Goal: Check status: Check status

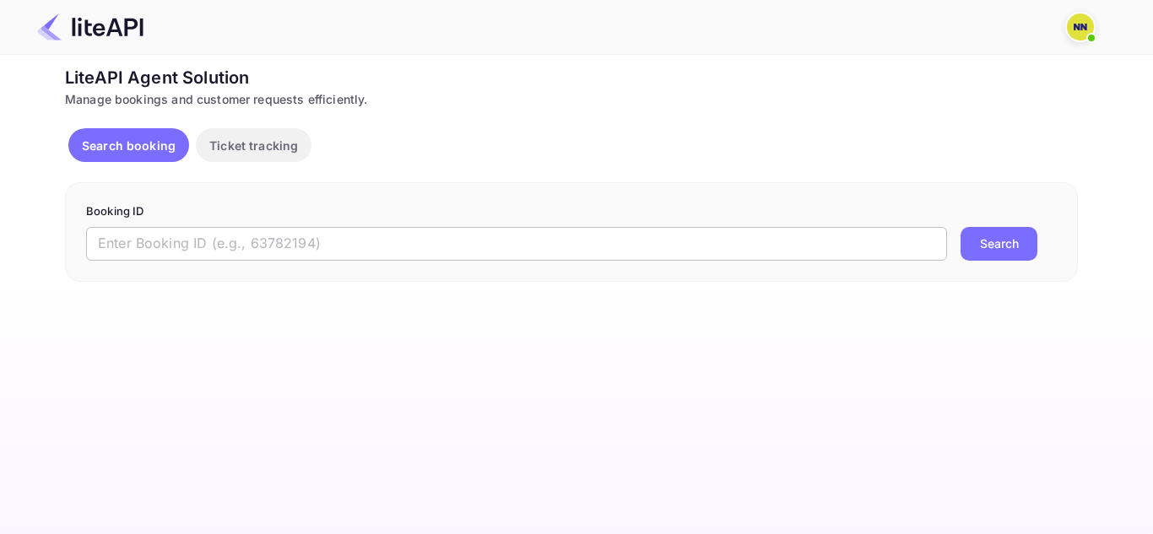
drag, startPoint x: 350, startPoint y: 265, endPoint x: 380, endPoint y: 234, distance: 43.0
click at [352, 265] on div "Booking ID ​ Search" at bounding box center [571, 232] width 1013 height 100
click at [380, 234] on input "text" at bounding box center [516, 244] width 861 height 34
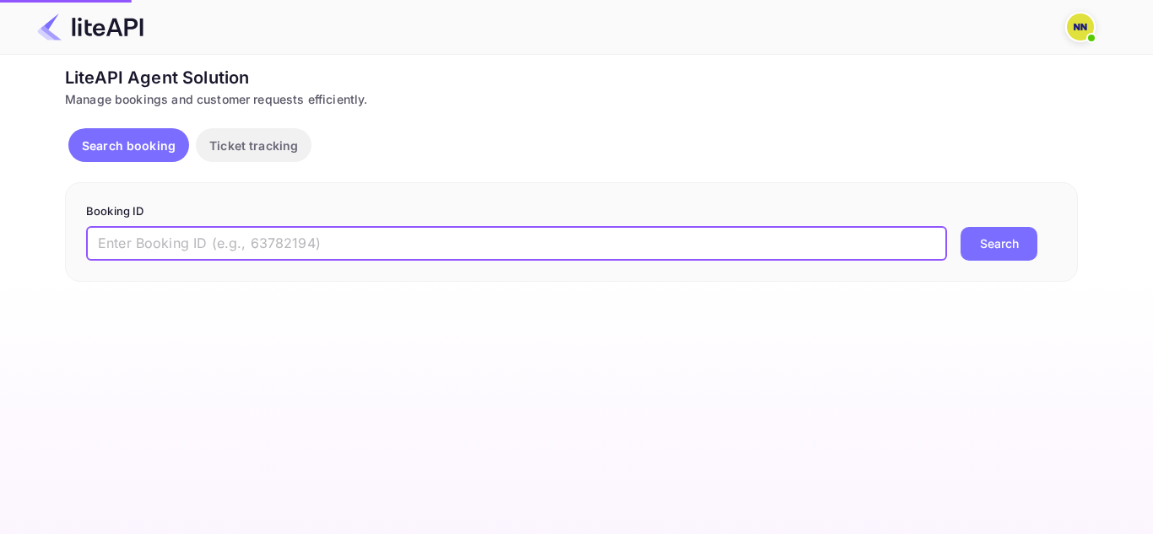
paste input "8345709"
type input "8345709"
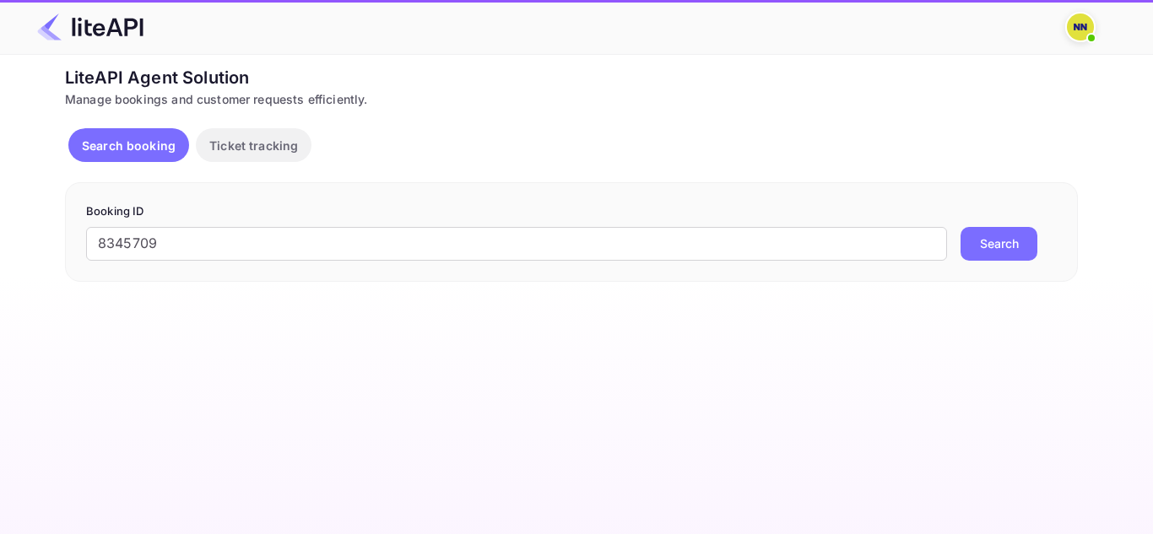
click at [993, 252] on button "Search" at bounding box center [999, 244] width 77 height 34
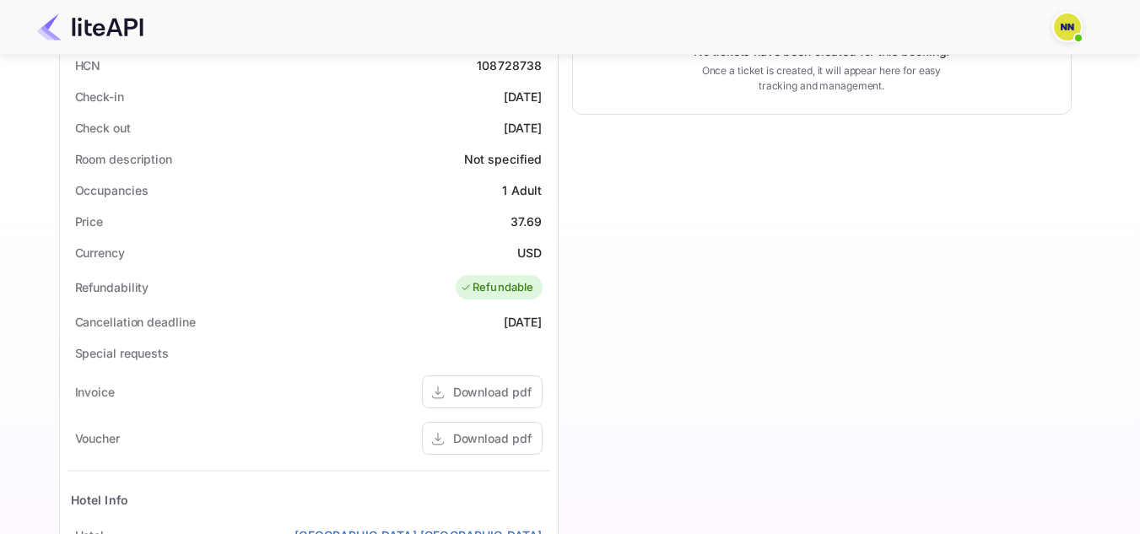
scroll to position [591, 0]
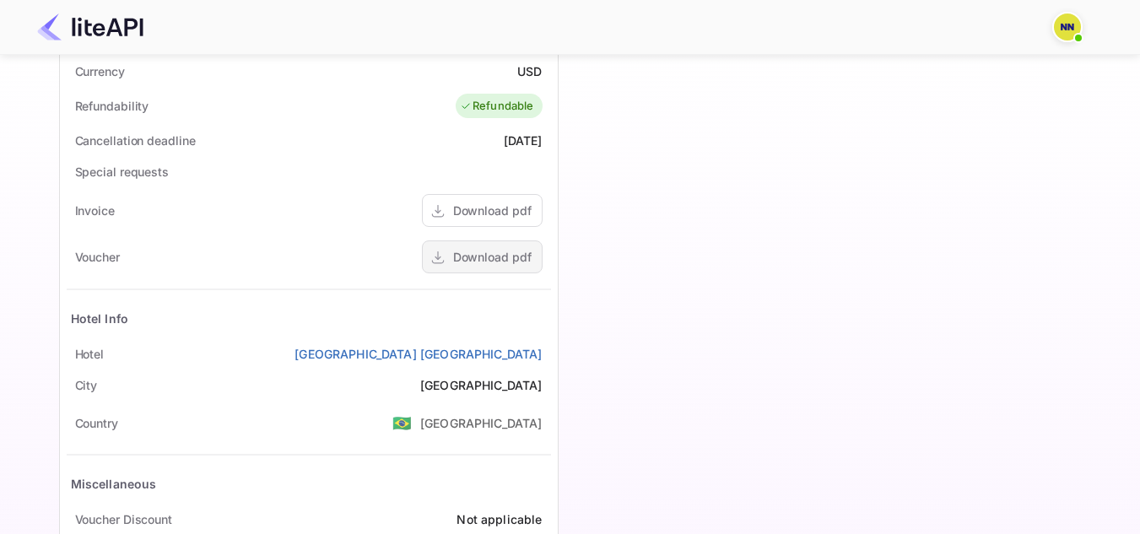
click at [496, 247] on div "Download pdf" at bounding box center [482, 257] width 121 height 33
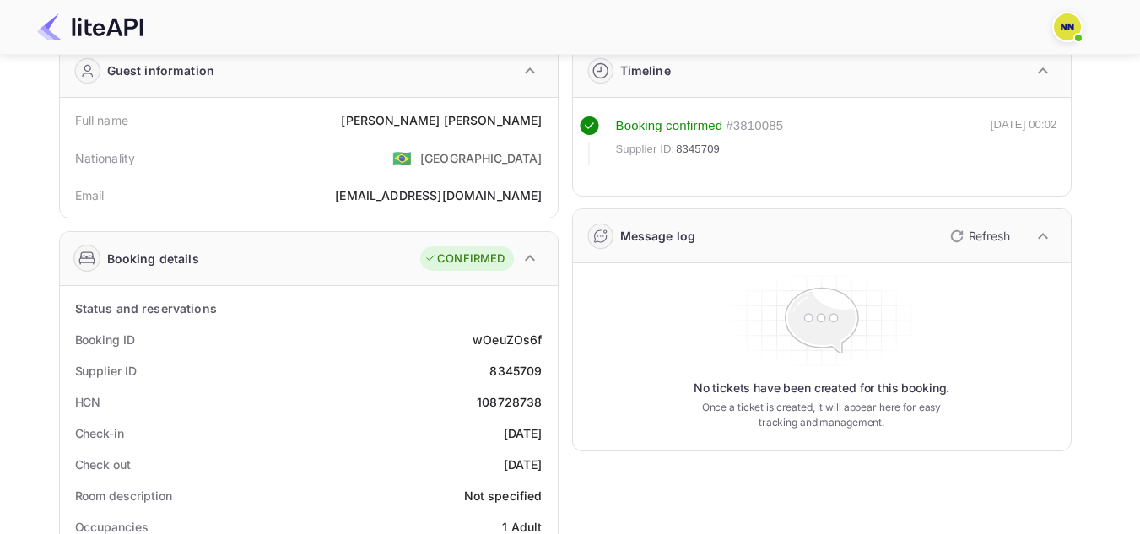
scroll to position [169, 0]
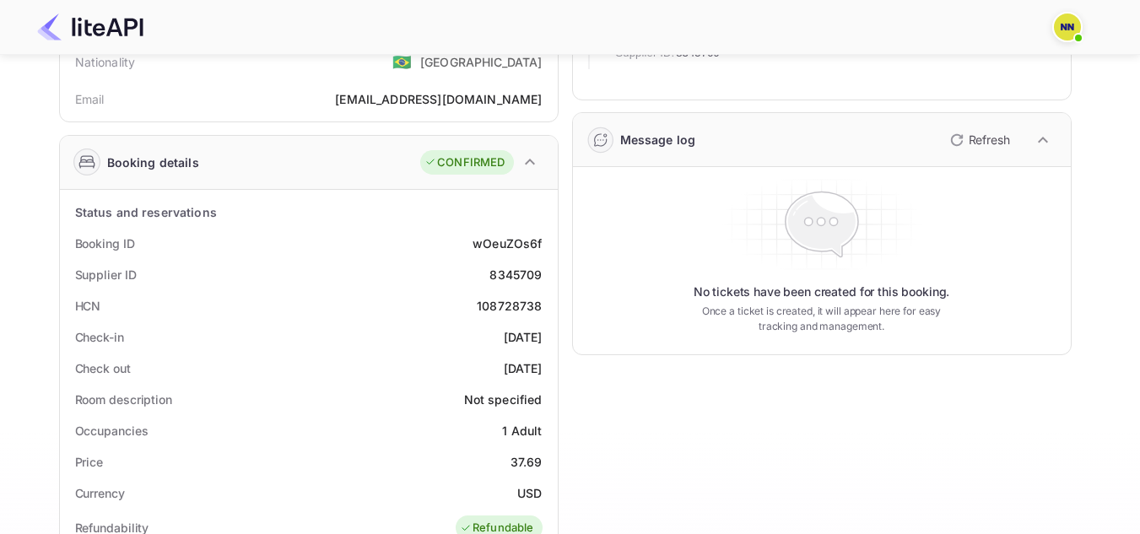
click at [513, 306] on div "108728738" at bounding box center [509, 306] width 65 height 18
copy div "108728738"
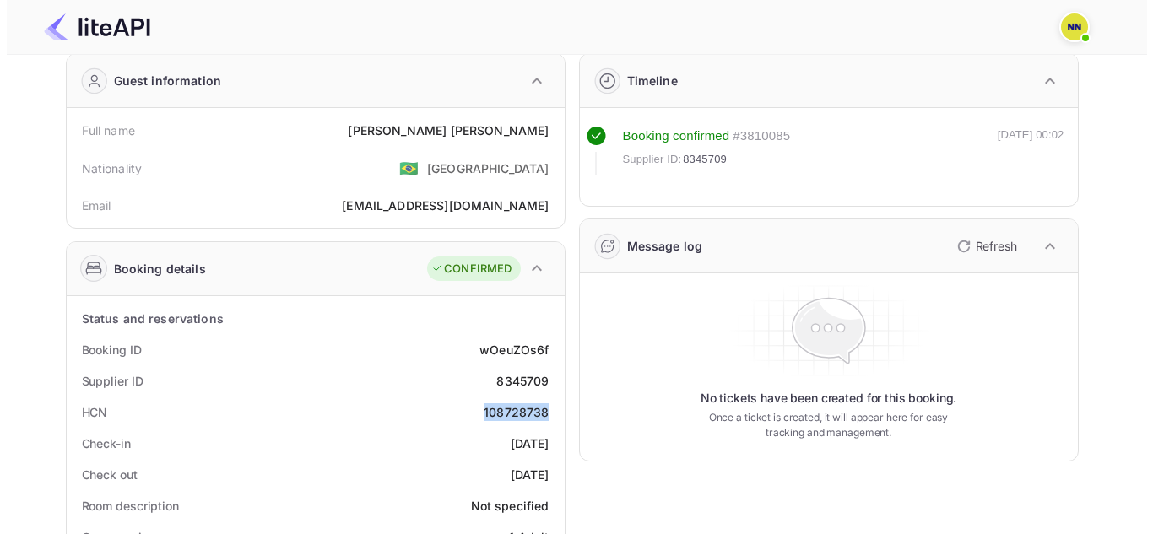
scroll to position [0, 0]
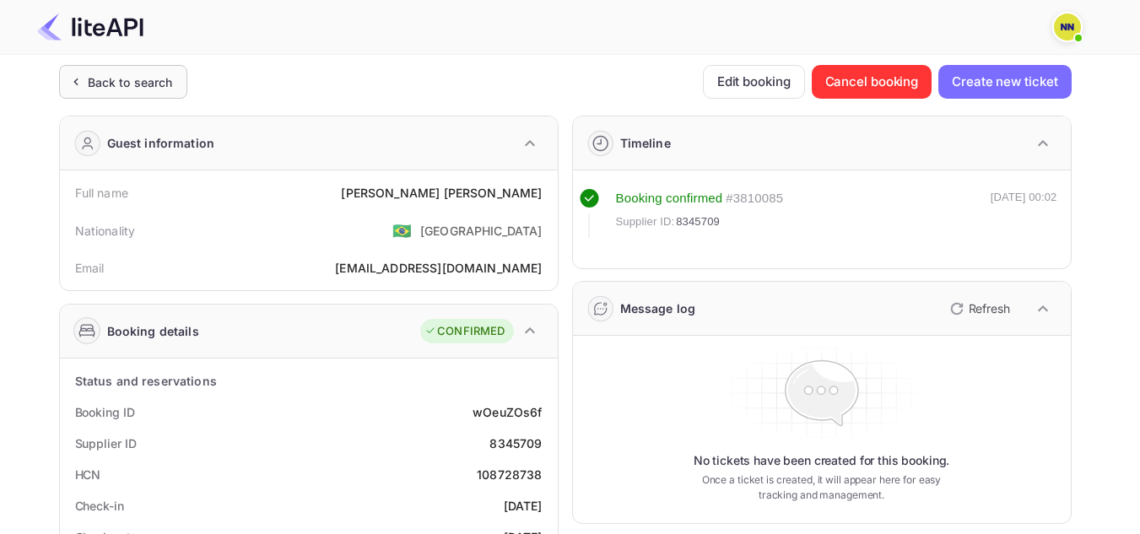
click at [65, 82] on div "Back to search" at bounding box center [123, 82] width 128 height 34
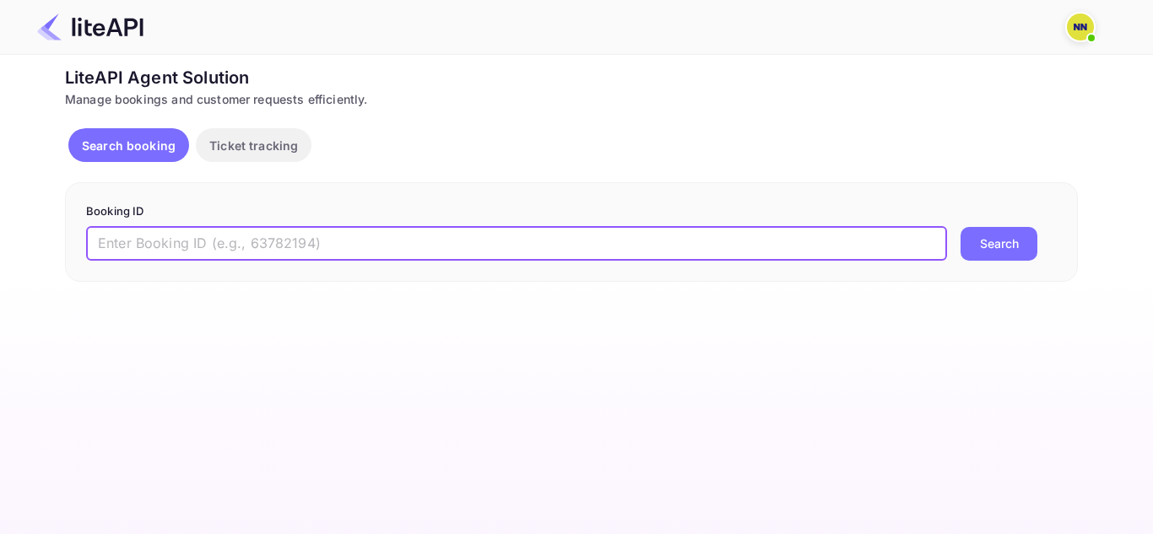
click at [481, 234] on input "text" at bounding box center [516, 244] width 861 height 34
paste input "8846527"
type input "8846527"
click at [1007, 246] on button "Search" at bounding box center [999, 244] width 77 height 34
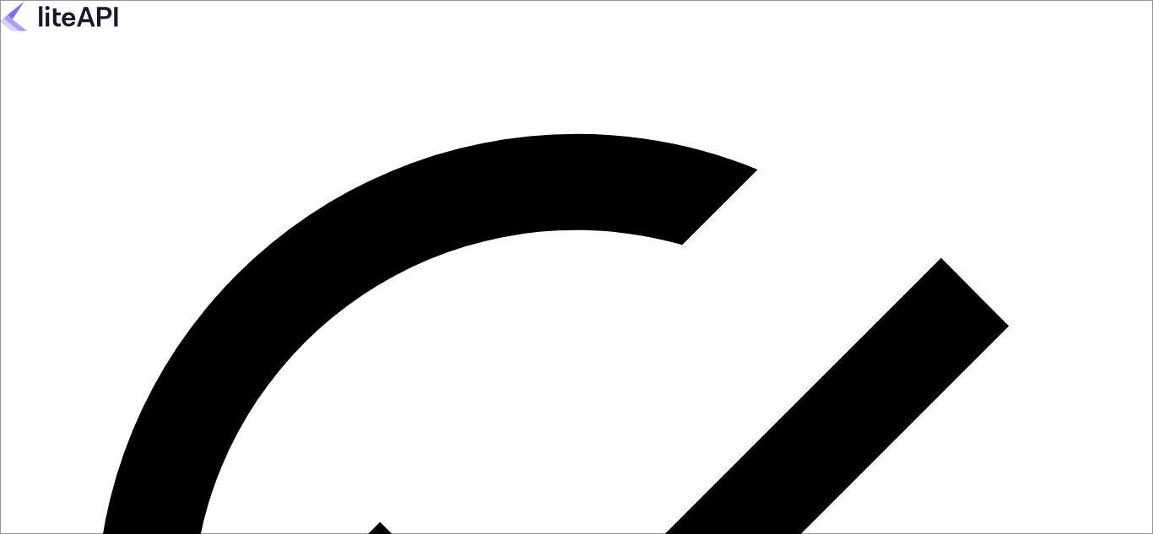
type input "zen.abddin@tbo.com"
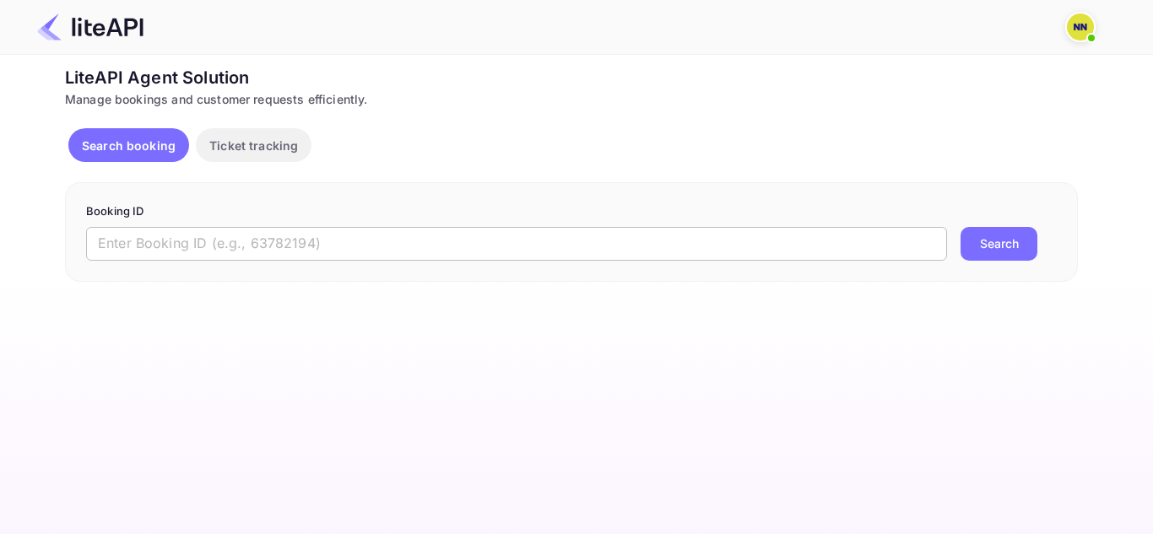
click at [468, 246] on input "text" at bounding box center [516, 244] width 861 height 34
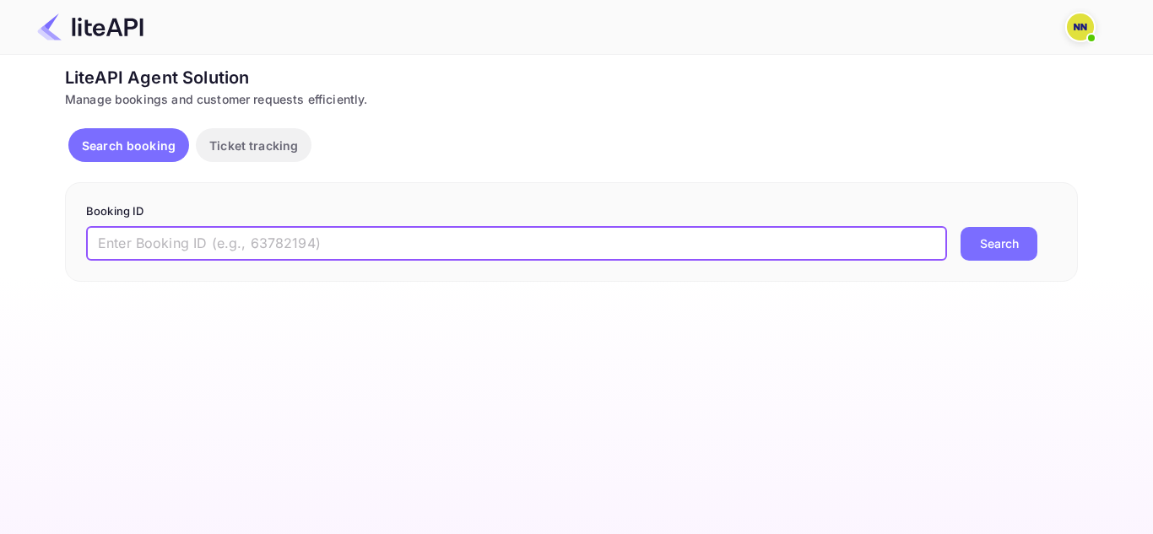
paste input "8846527"
type input "8846527"
click at [961, 227] on button "Search" at bounding box center [999, 244] width 77 height 34
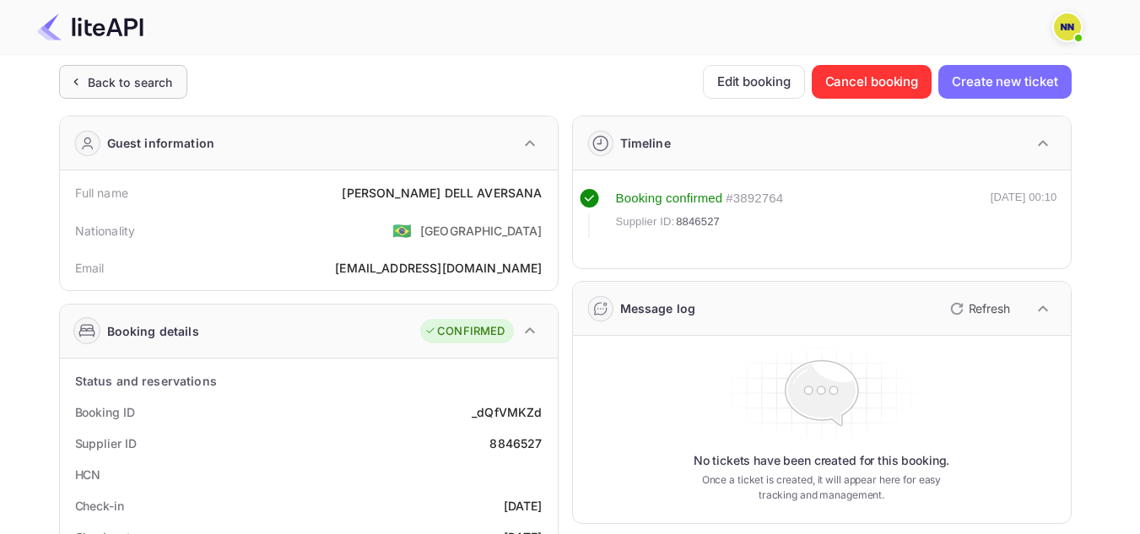
click at [101, 89] on div "Back to search" at bounding box center [130, 82] width 85 height 18
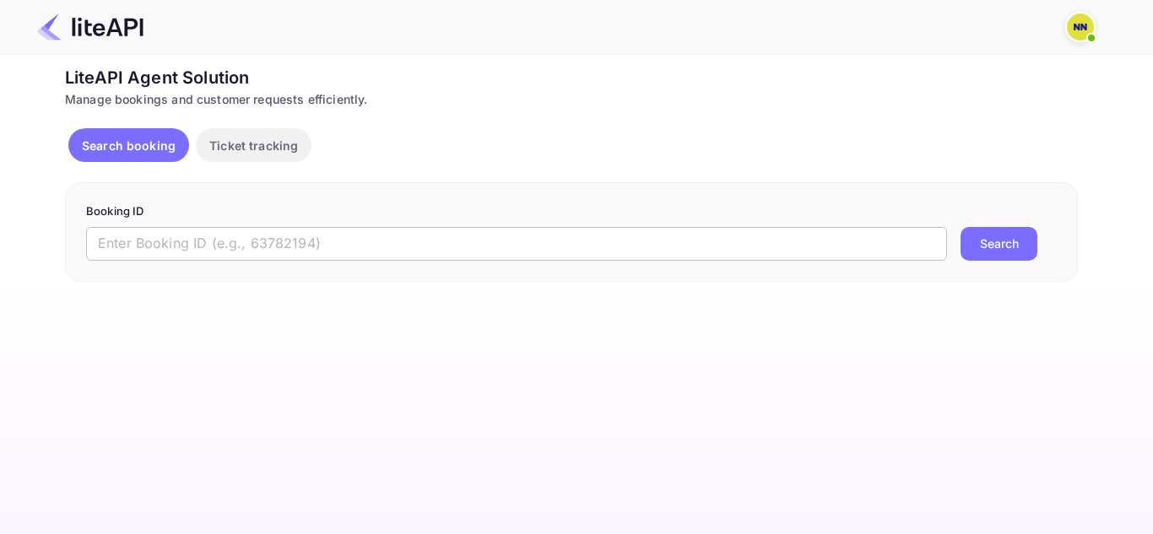
drag, startPoint x: 236, startPoint y: 258, endPoint x: 259, endPoint y: 258, distance: 22.8
click at [236, 258] on input "text" at bounding box center [516, 244] width 861 height 34
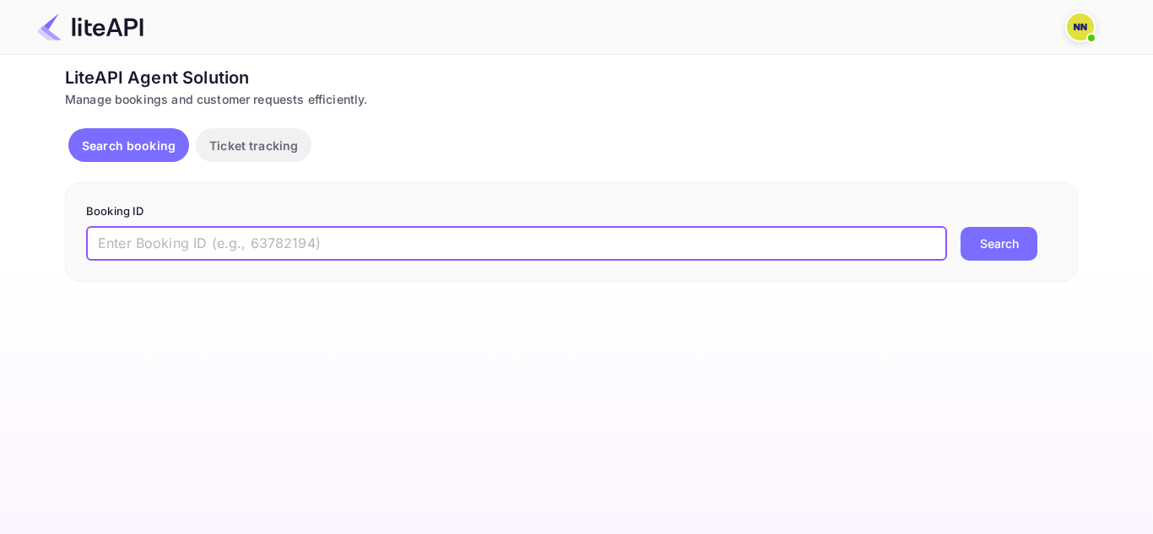
paste input "'8590704"
click at [961, 227] on button "Search" at bounding box center [999, 244] width 77 height 34
type input "8590704"
click at [961, 227] on button "Search" at bounding box center [999, 244] width 77 height 34
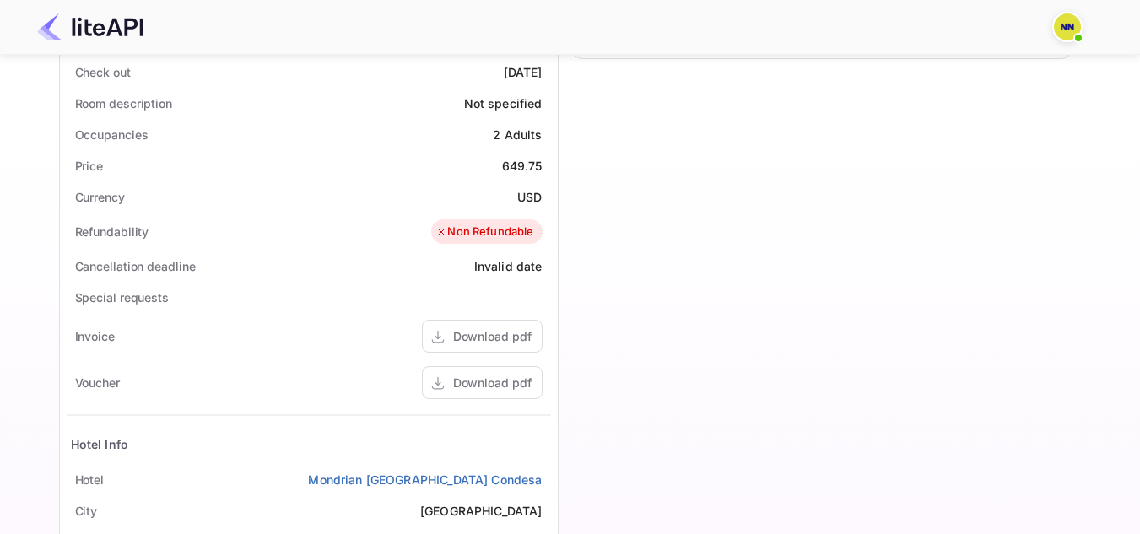
scroll to position [694, 0]
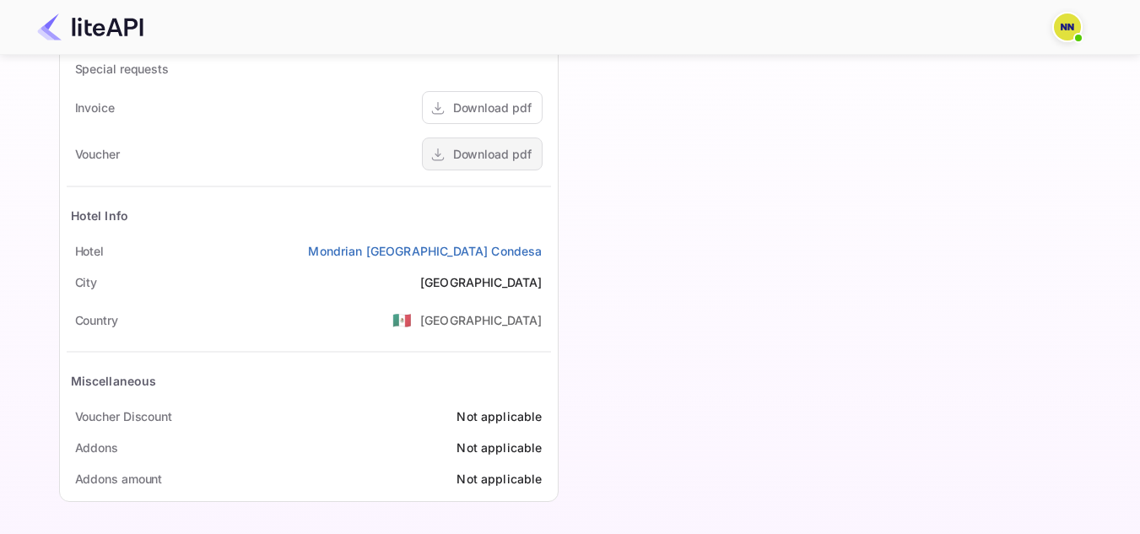
click at [512, 148] on div "Download pdf" at bounding box center [492, 154] width 79 height 18
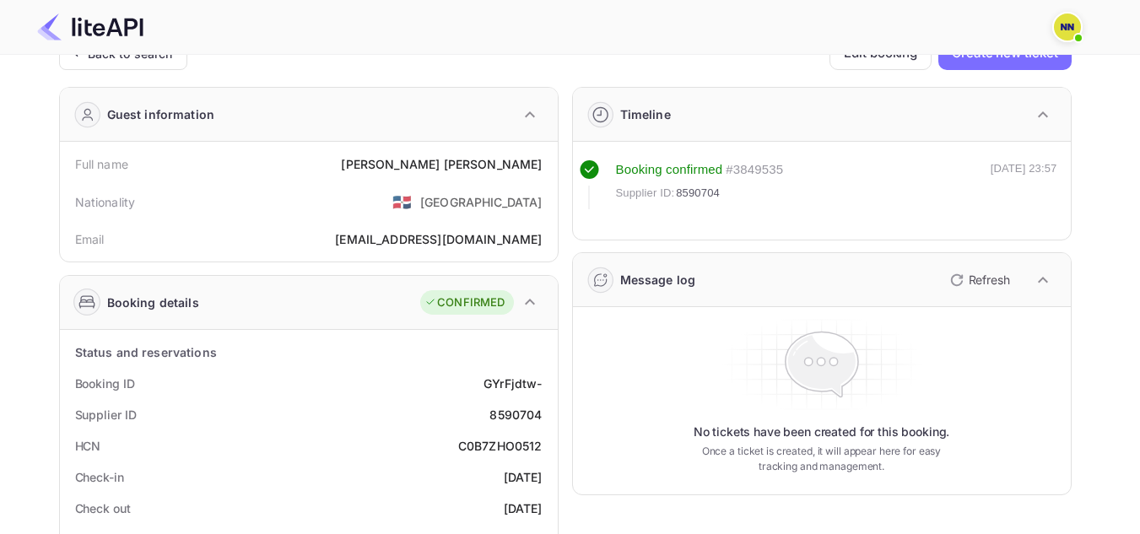
scroll to position [19, 0]
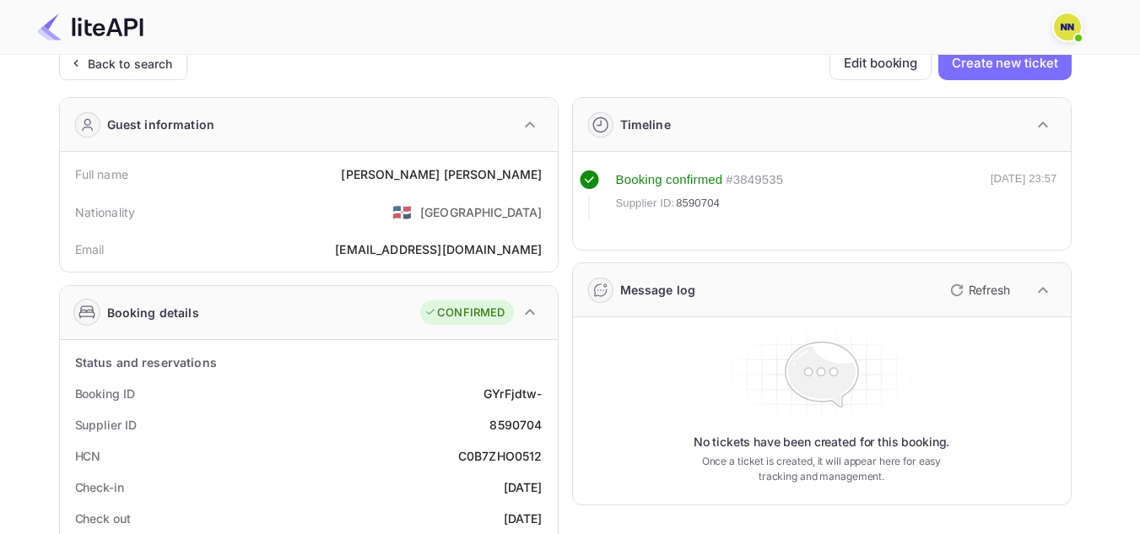
click at [506, 452] on div "C0B7ZHO0512" at bounding box center [500, 456] width 84 height 18
copy div "C0B7ZHO0512"
click at [93, 71] on div "Back to search" at bounding box center [130, 64] width 85 height 18
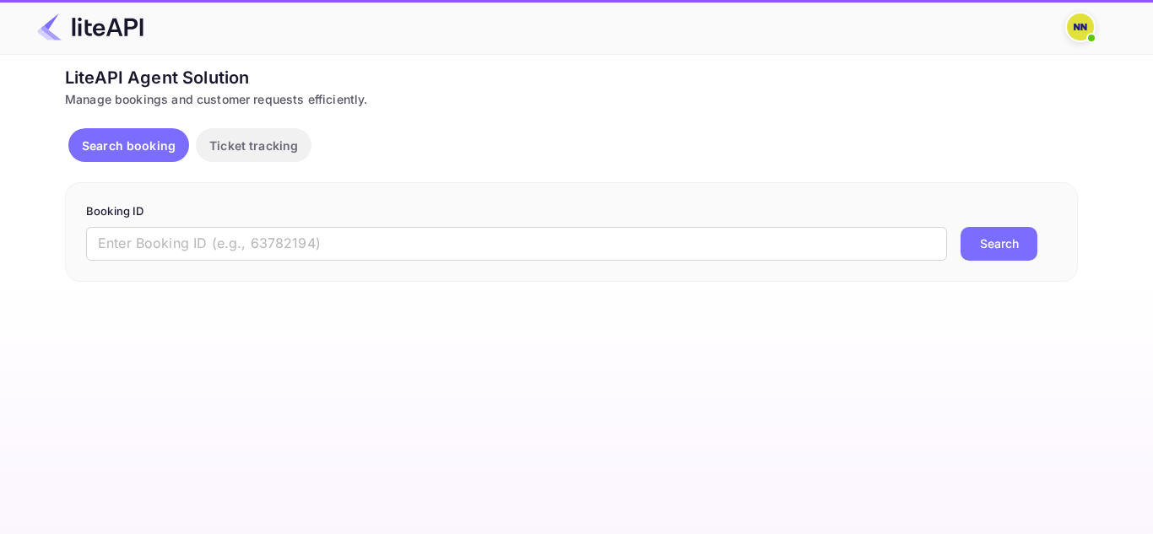
click at [146, 240] on input "text" at bounding box center [516, 244] width 861 height 34
paste input "'8641613"
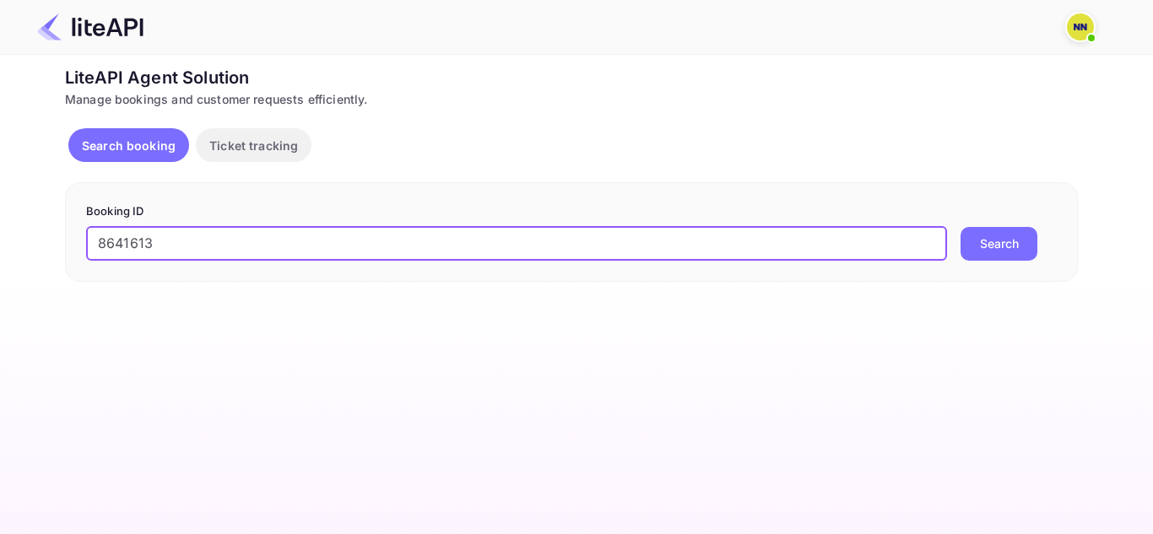
type input "8641613"
click at [961, 227] on button "Search" at bounding box center [999, 244] width 77 height 34
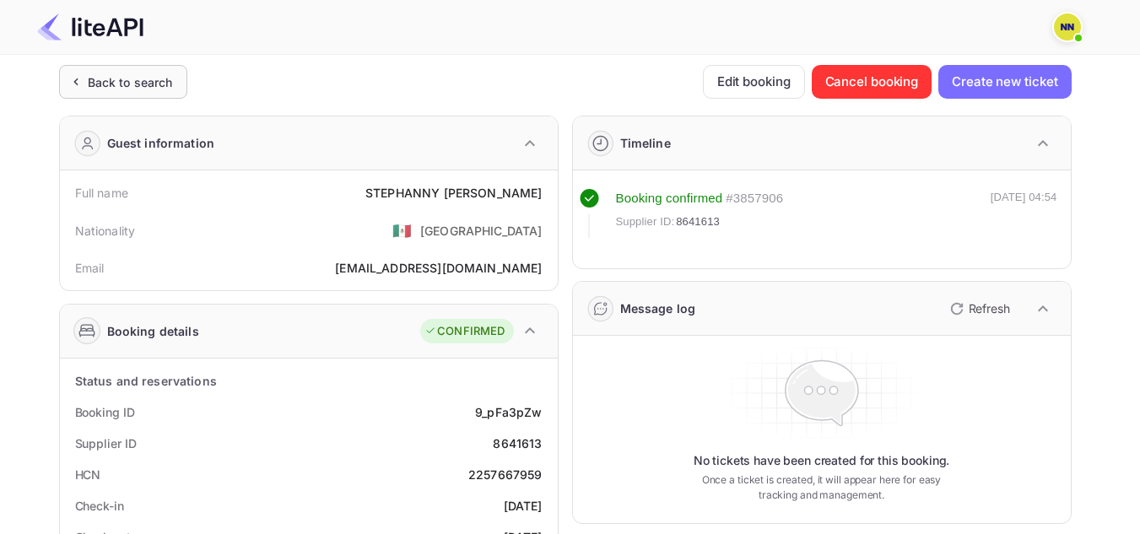
click at [73, 73] on div "Back to search" at bounding box center [120, 82] width 106 height 18
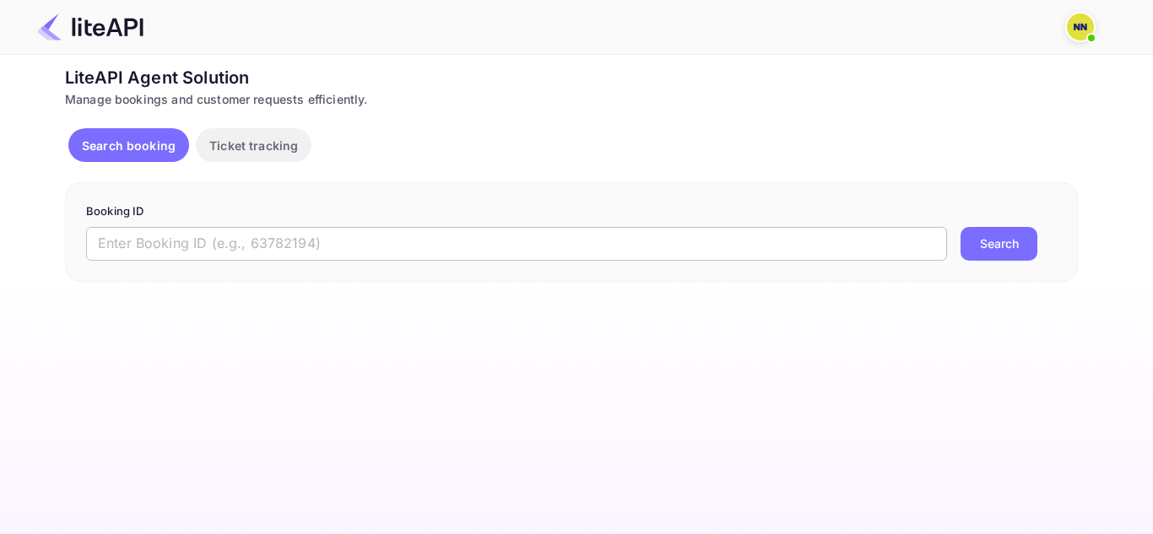
click at [324, 256] on input "text" at bounding box center [516, 244] width 861 height 34
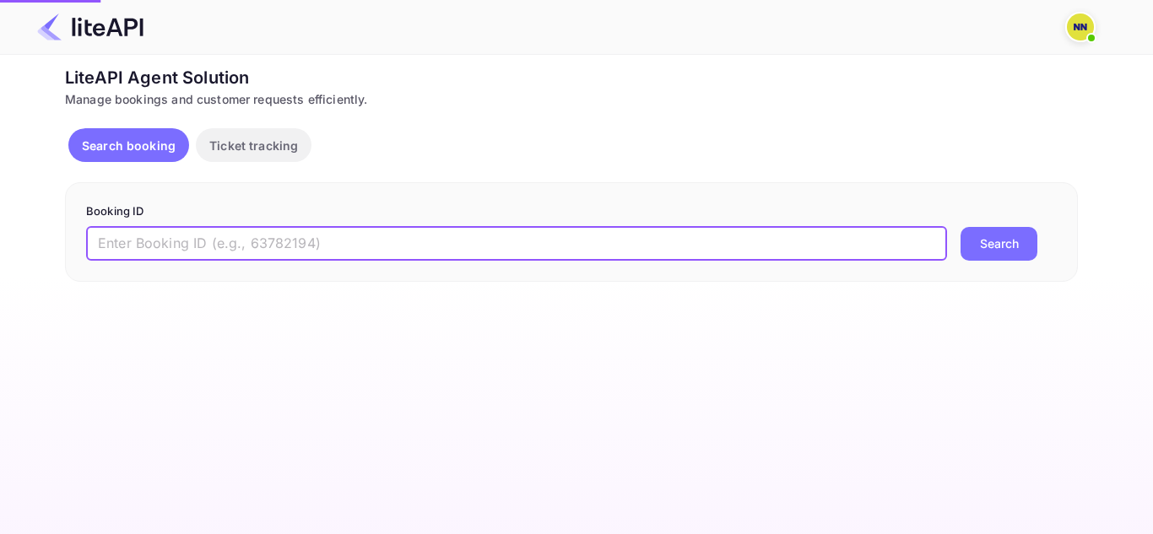
paste input "'8641730"
type input "8641730"
click at [961, 227] on button "Search" at bounding box center [999, 244] width 77 height 34
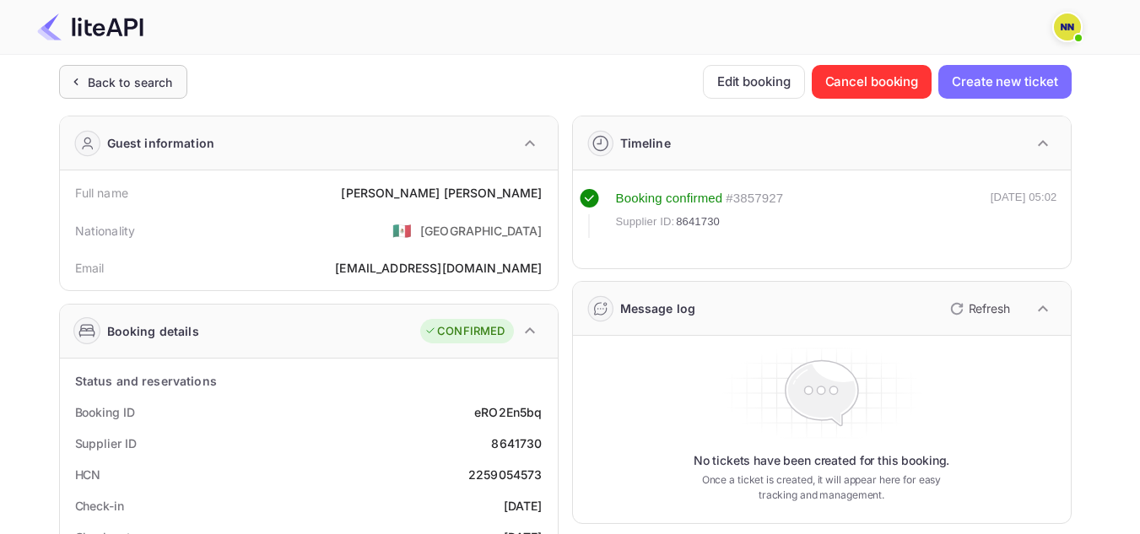
click at [168, 85] on div "Back to search" at bounding box center [130, 82] width 85 height 18
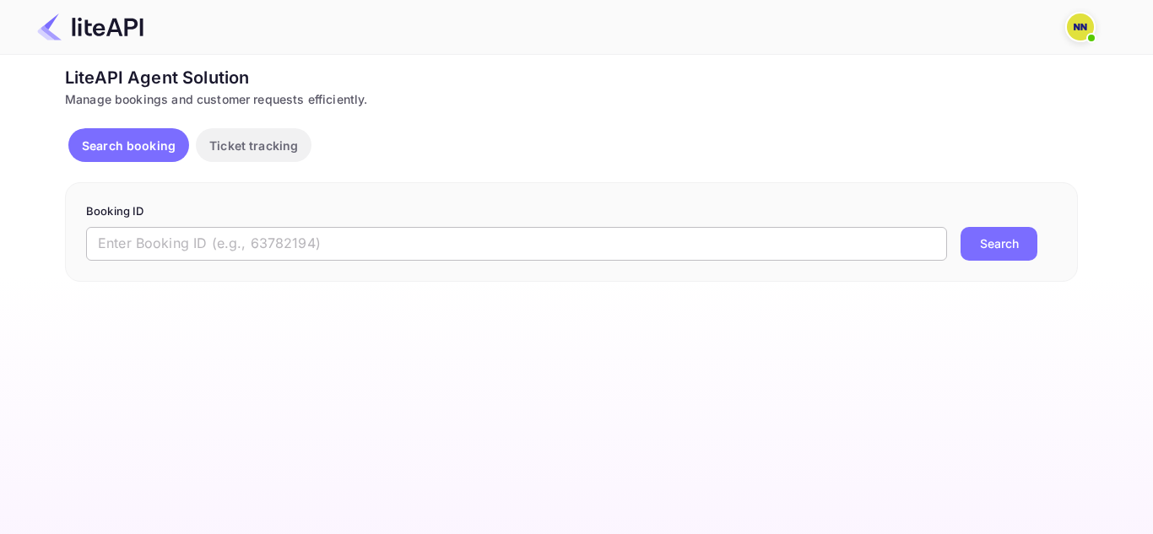
drag, startPoint x: 235, startPoint y: 234, endPoint x: 263, endPoint y: 242, distance: 29.1
click at [236, 235] on input "text" at bounding box center [516, 244] width 861 height 34
paste input "'8736314"
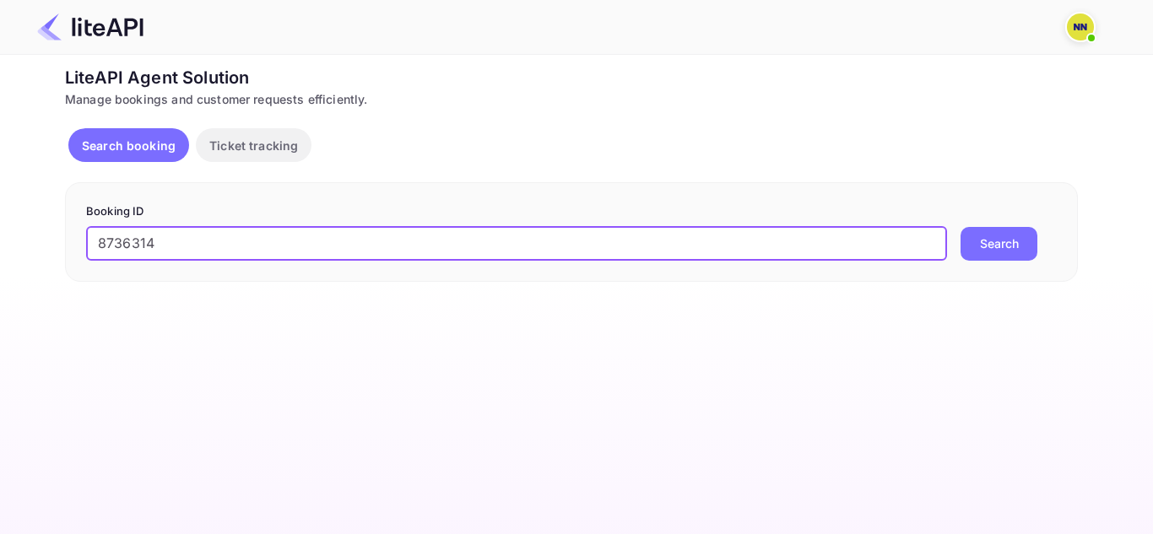
type input "8736314"
click at [961, 227] on button "Search" at bounding box center [999, 244] width 77 height 34
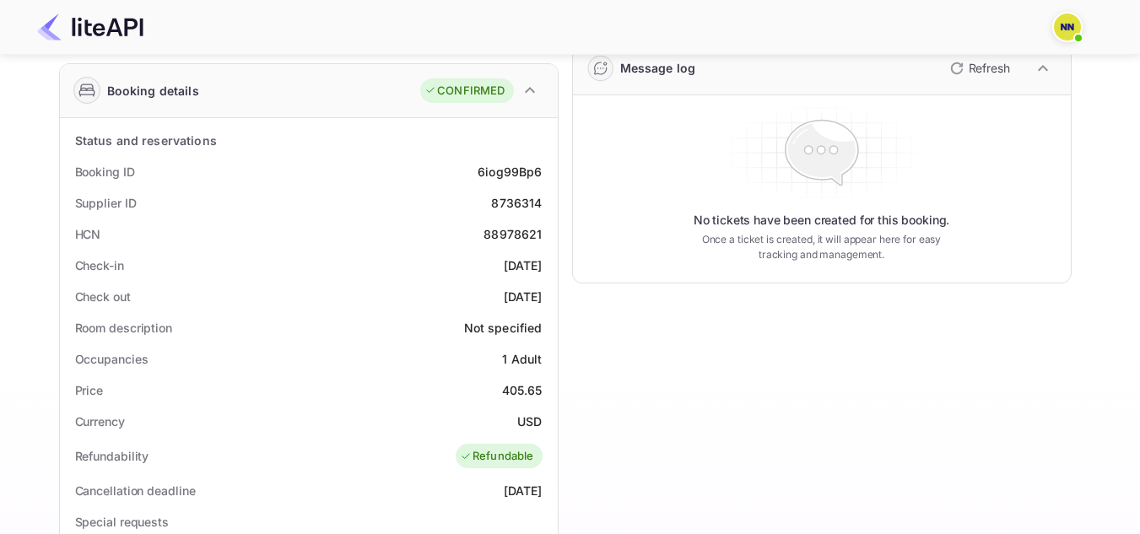
scroll to position [506, 0]
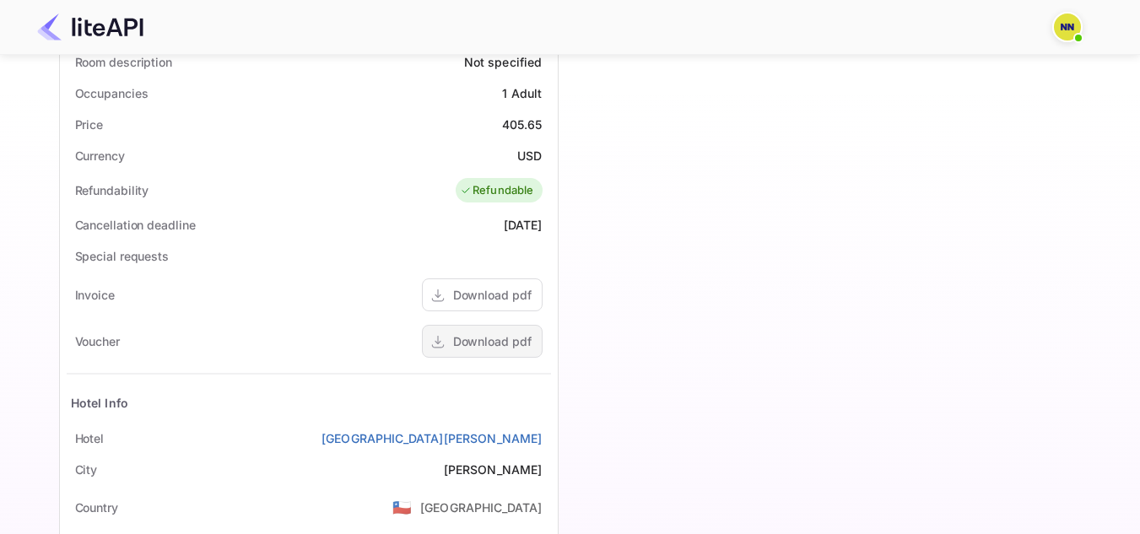
click at [508, 344] on div "Download pdf" at bounding box center [492, 342] width 79 height 18
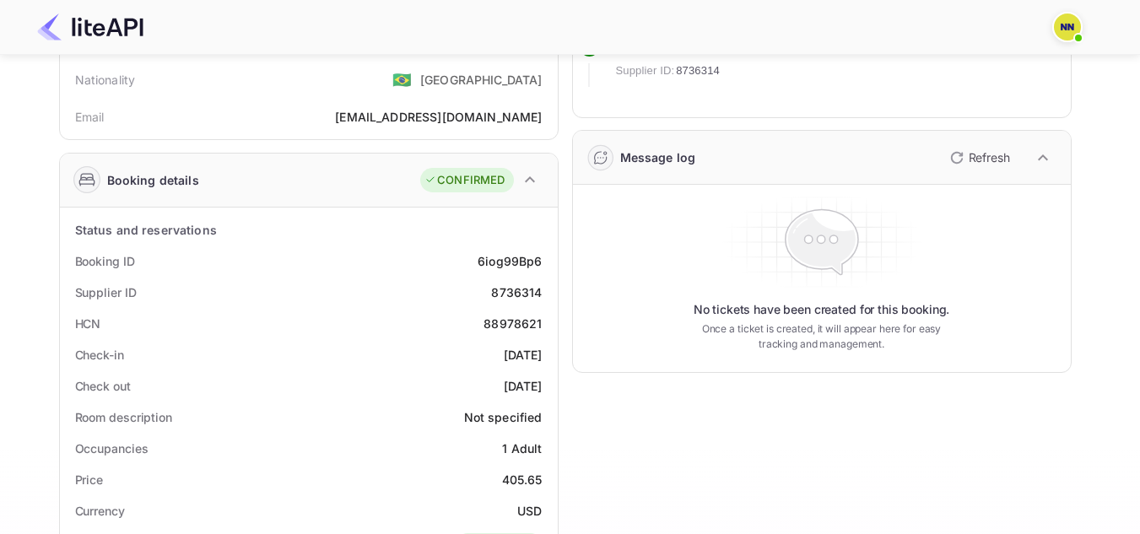
scroll to position [338, 0]
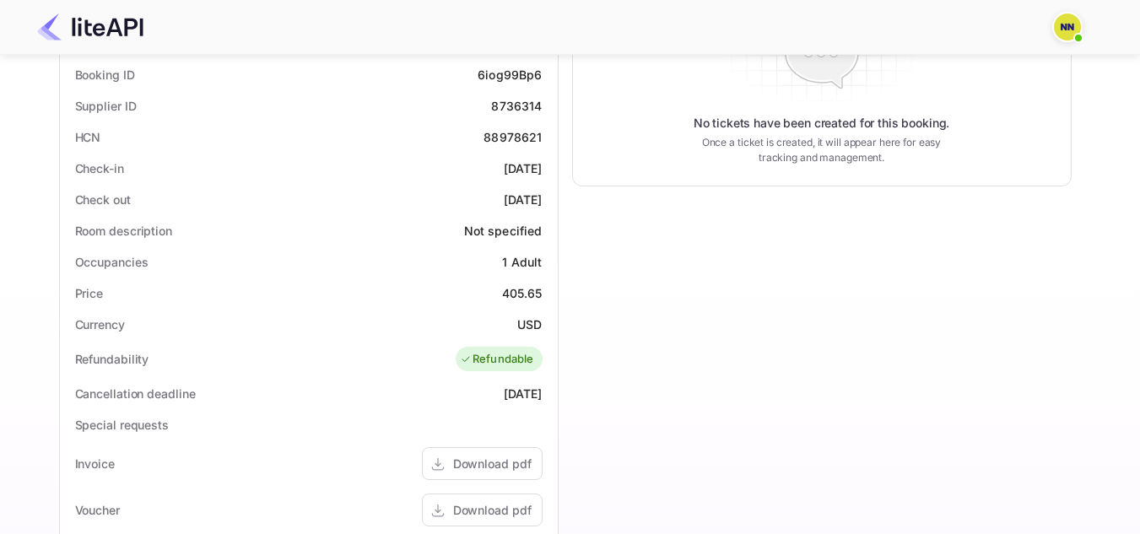
click at [517, 138] on div "88978621" at bounding box center [513, 137] width 58 height 18
copy div "88978621"
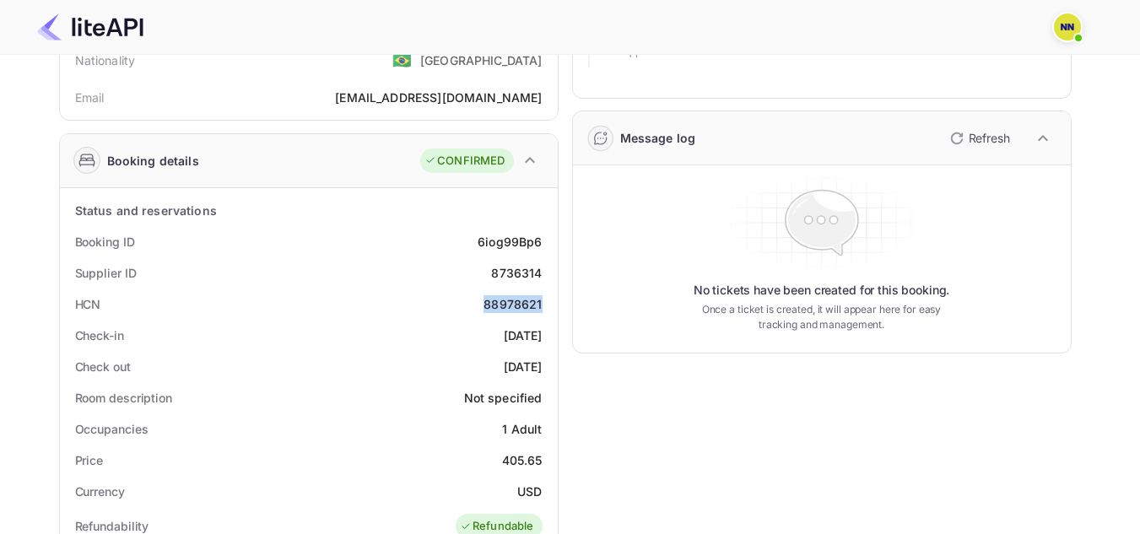
scroll to position [0, 0]
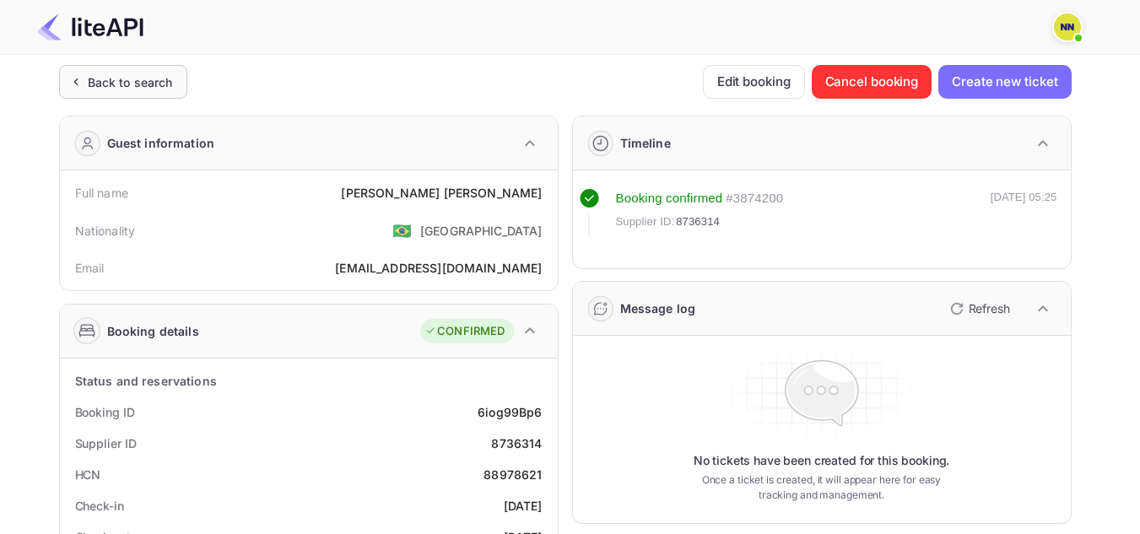
click at [159, 86] on div "Back to search" at bounding box center [130, 82] width 85 height 18
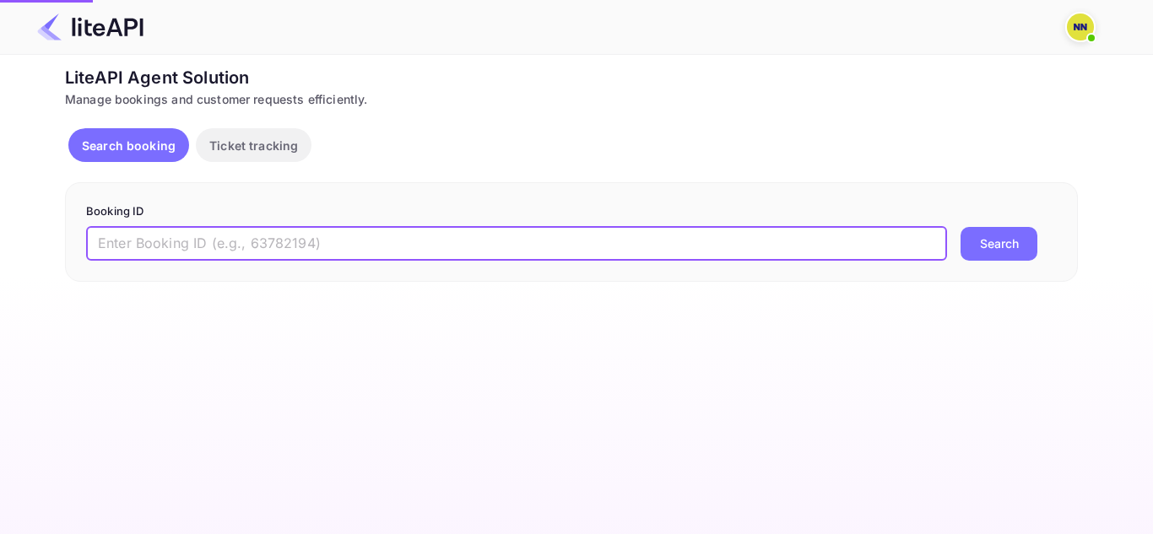
click at [183, 247] on input "text" at bounding box center [516, 244] width 861 height 34
paste input "'7452902"
type input "7452902"
click at [961, 227] on button "Search" at bounding box center [999, 244] width 77 height 34
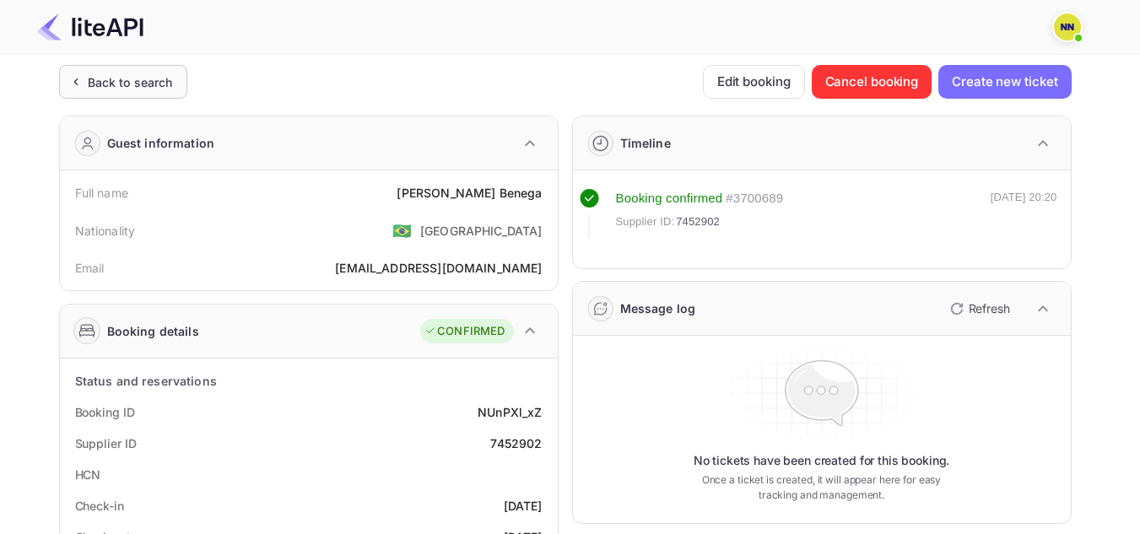
click at [138, 76] on div "Back to search" at bounding box center [130, 82] width 85 height 18
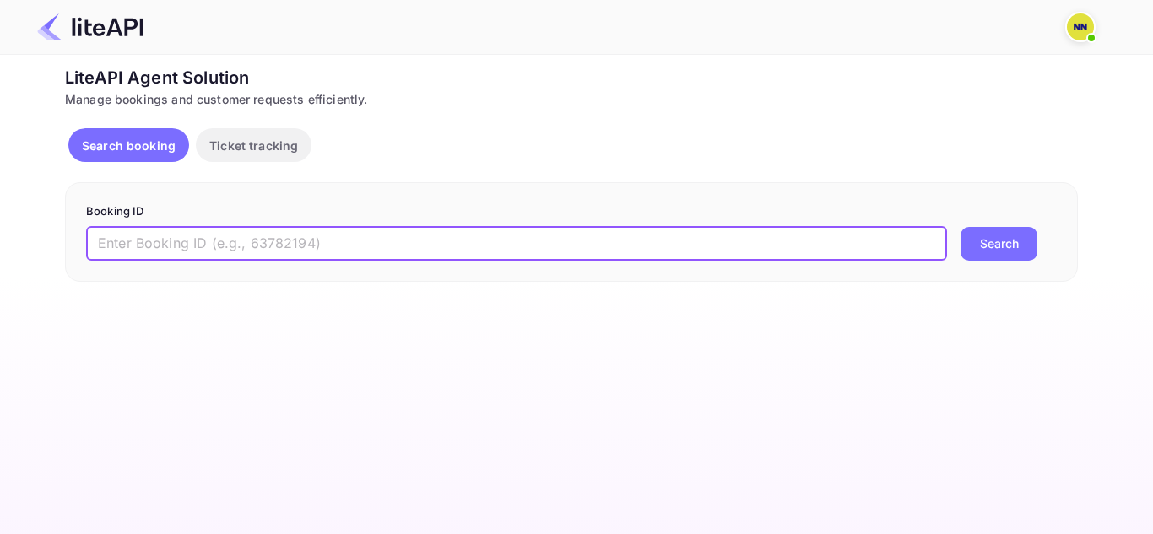
click at [174, 243] on input "text" at bounding box center [516, 244] width 861 height 34
paste input "'8438661"
click at [100, 242] on input "'8438661" at bounding box center [516, 244] width 861 height 34
type input "8438661"
click at [961, 227] on button "Search" at bounding box center [999, 244] width 77 height 34
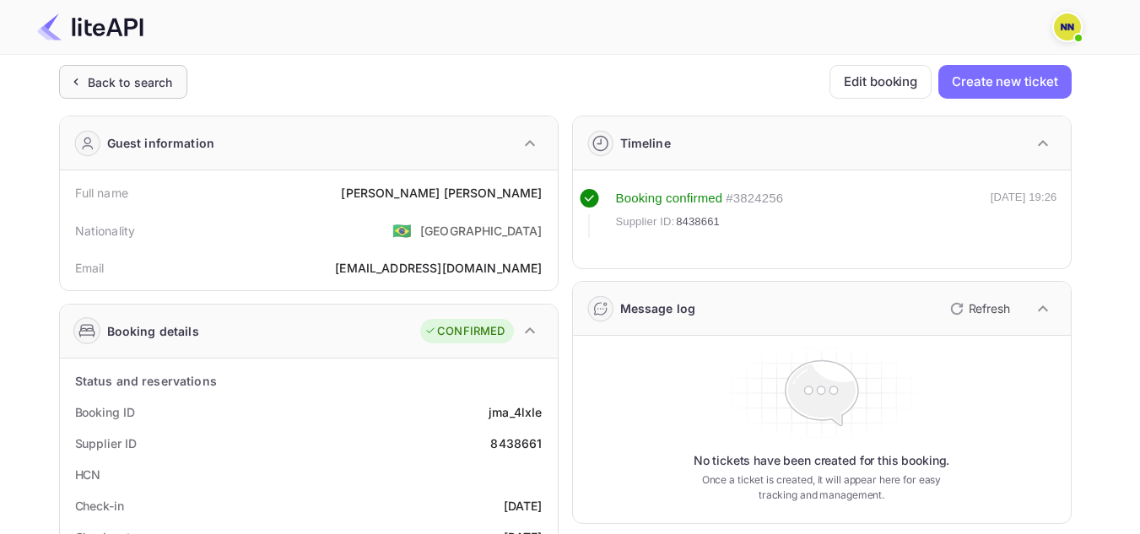
click at [124, 85] on div "Back to search" at bounding box center [130, 82] width 85 height 18
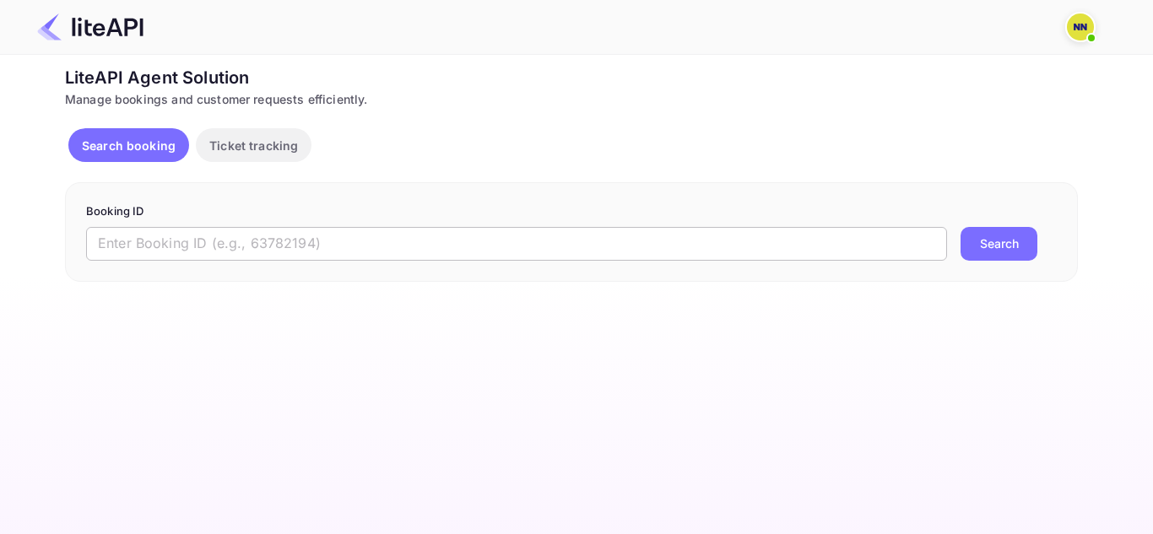
click at [226, 250] on input "text" at bounding box center [516, 244] width 861 height 34
paste input "'8958348"
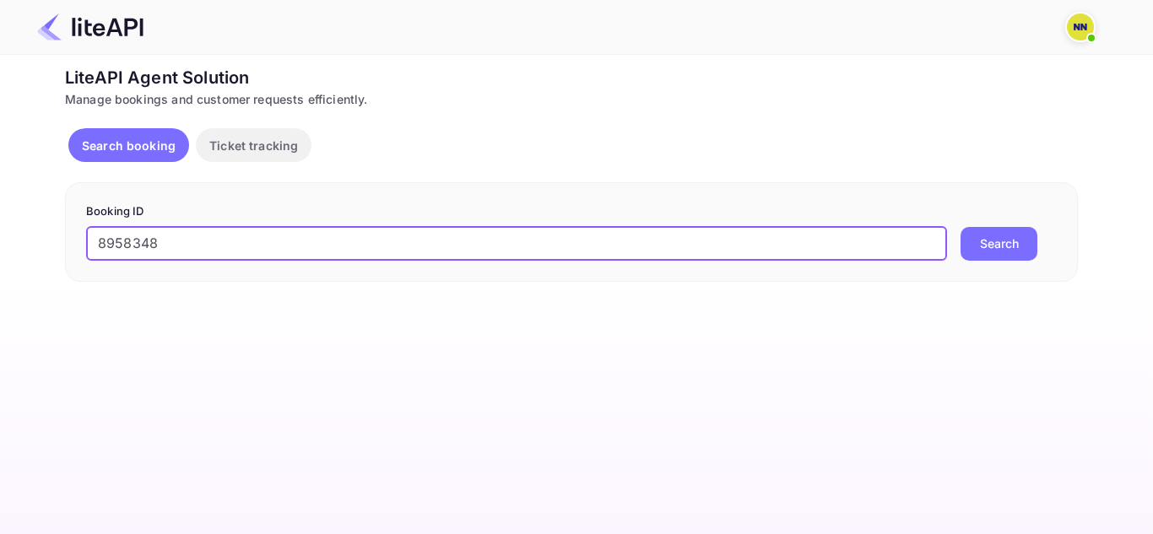
type input "8958348"
click at [961, 227] on button "Search" at bounding box center [999, 244] width 77 height 34
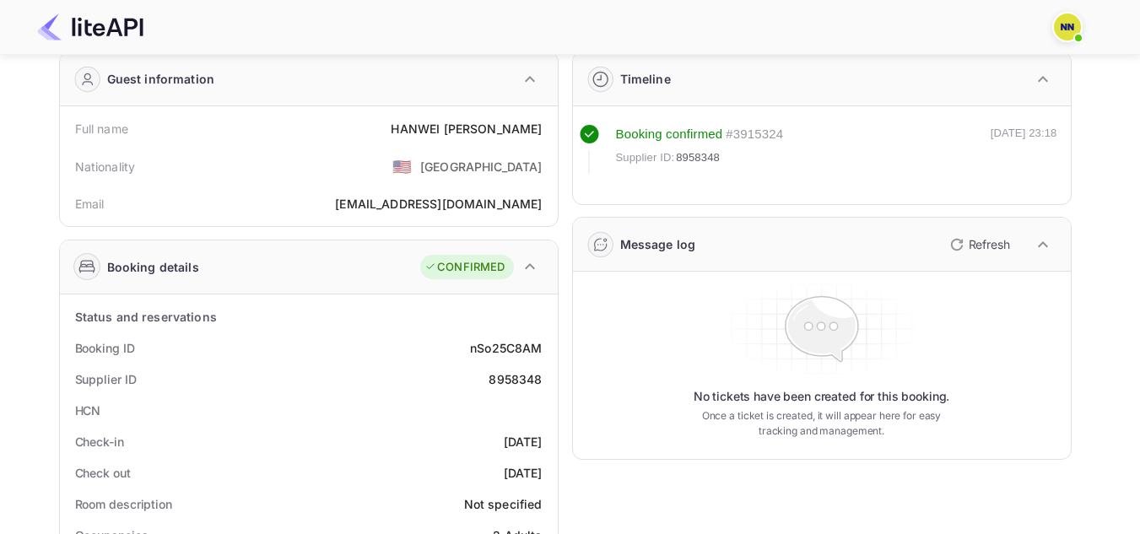
scroll to position [169, 0]
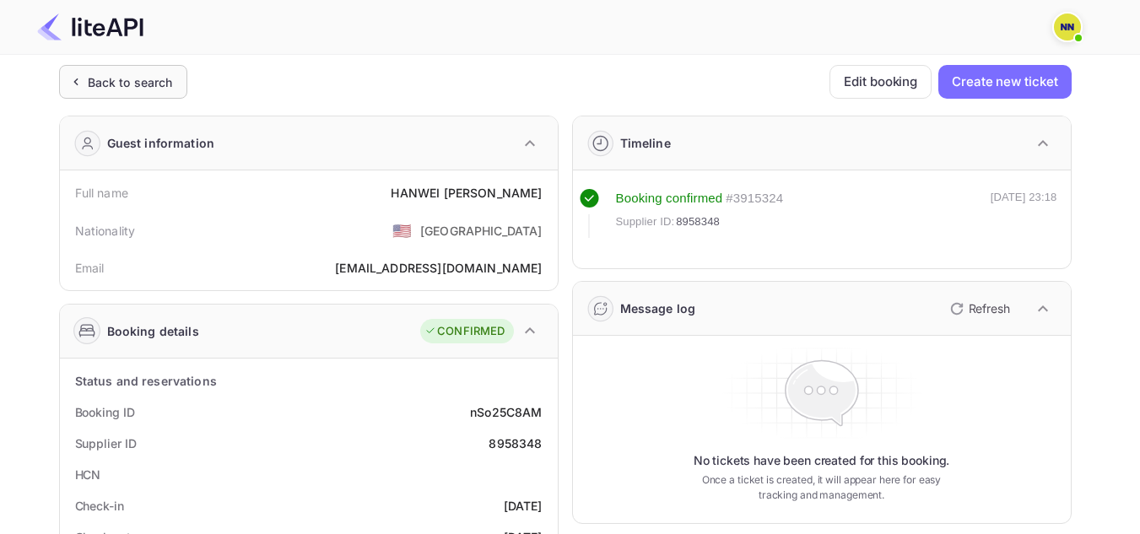
click at [127, 80] on div "Back to search" at bounding box center [130, 82] width 85 height 18
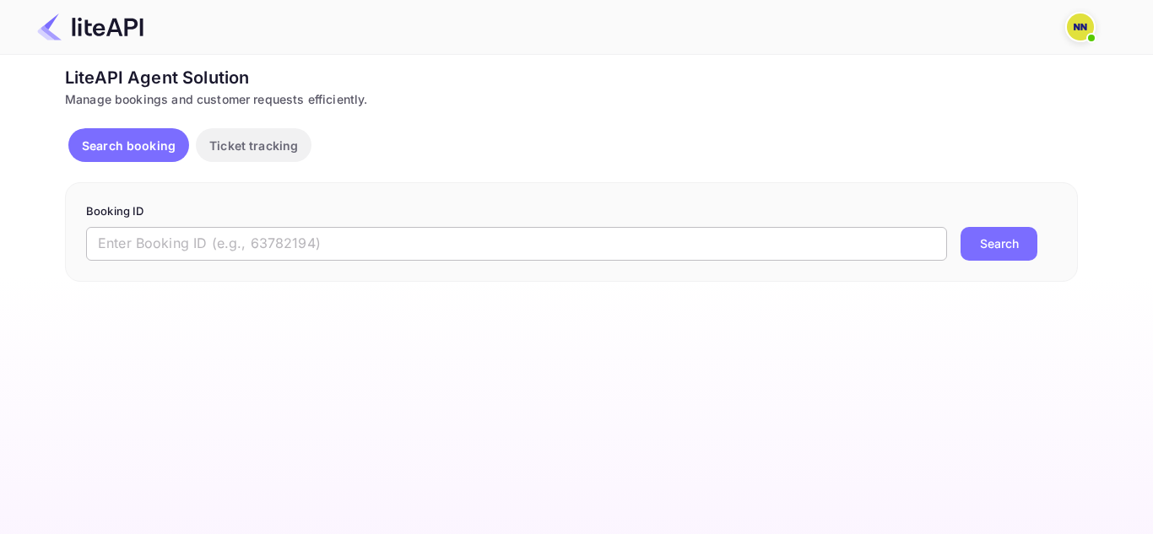
click at [181, 249] on input "text" at bounding box center [516, 244] width 861 height 34
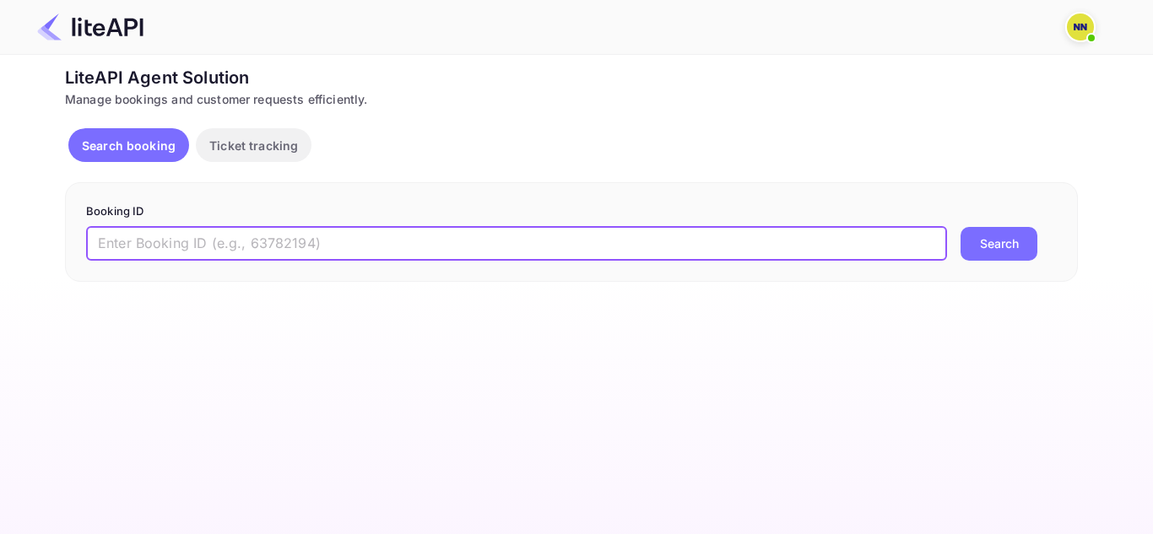
paste input "'8827270"
type input "8827270"
click at [961, 227] on button "Search" at bounding box center [999, 244] width 77 height 34
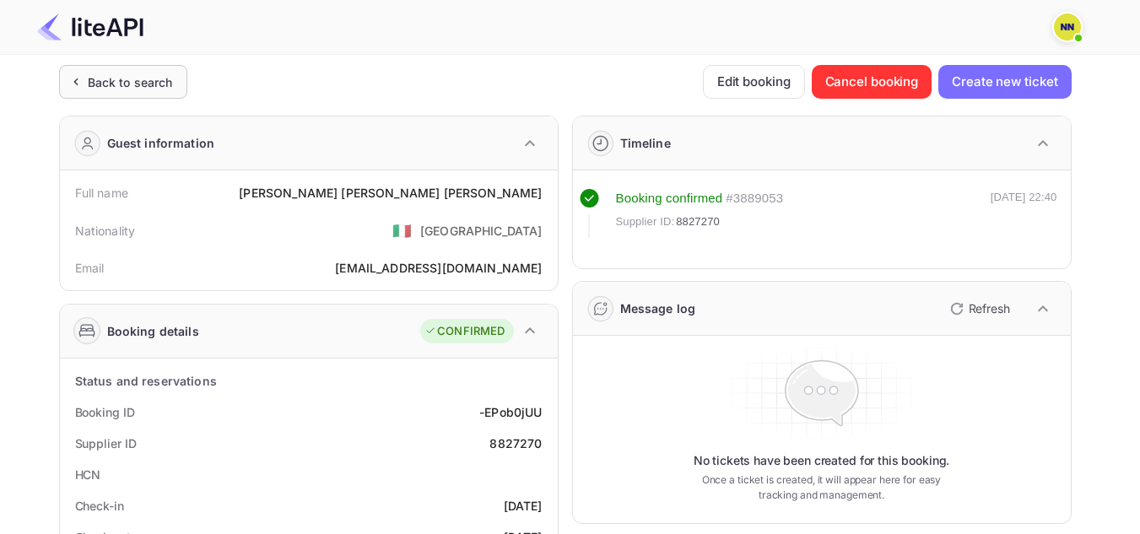
click at [130, 73] on div "Back to search" at bounding box center [130, 82] width 85 height 18
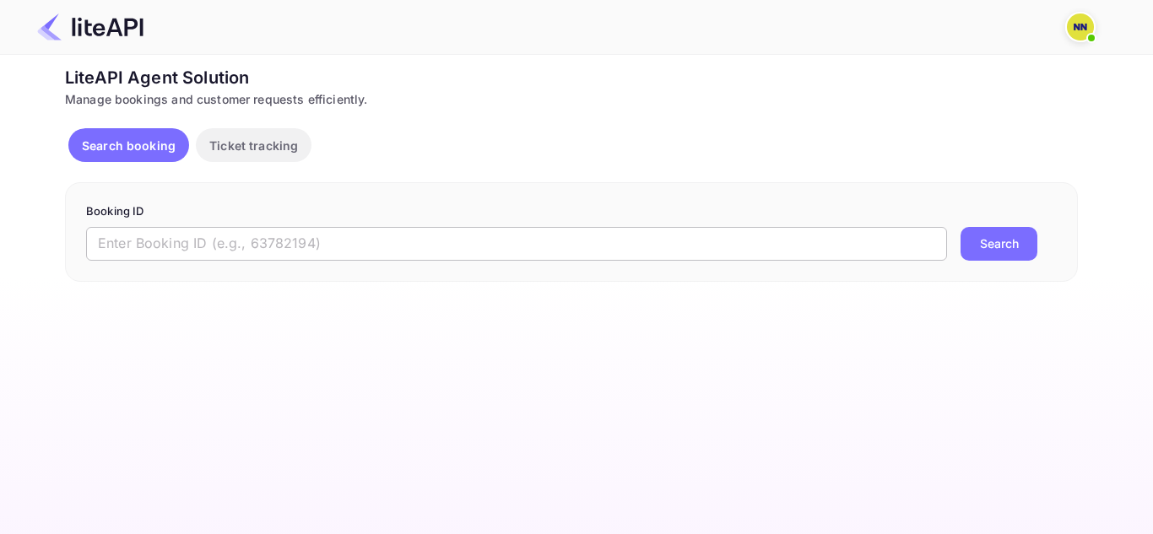
click at [149, 246] on input "text" at bounding box center [516, 244] width 861 height 34
paste input "'8720885"
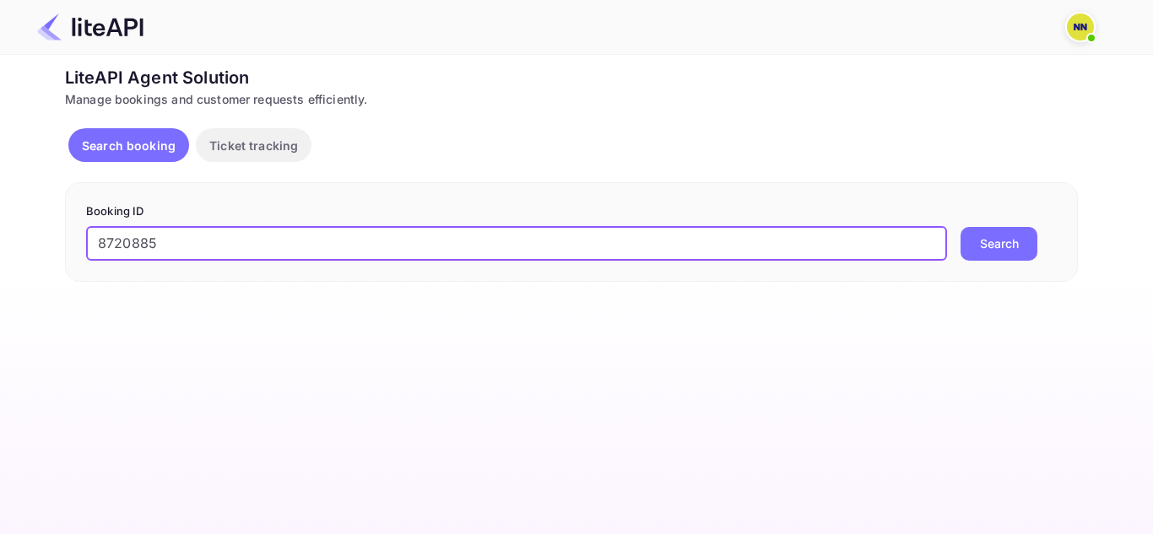
type input "8720885"
click at [961, 227] on button "Search" at bounding box center [999, 244] width 77 height 34
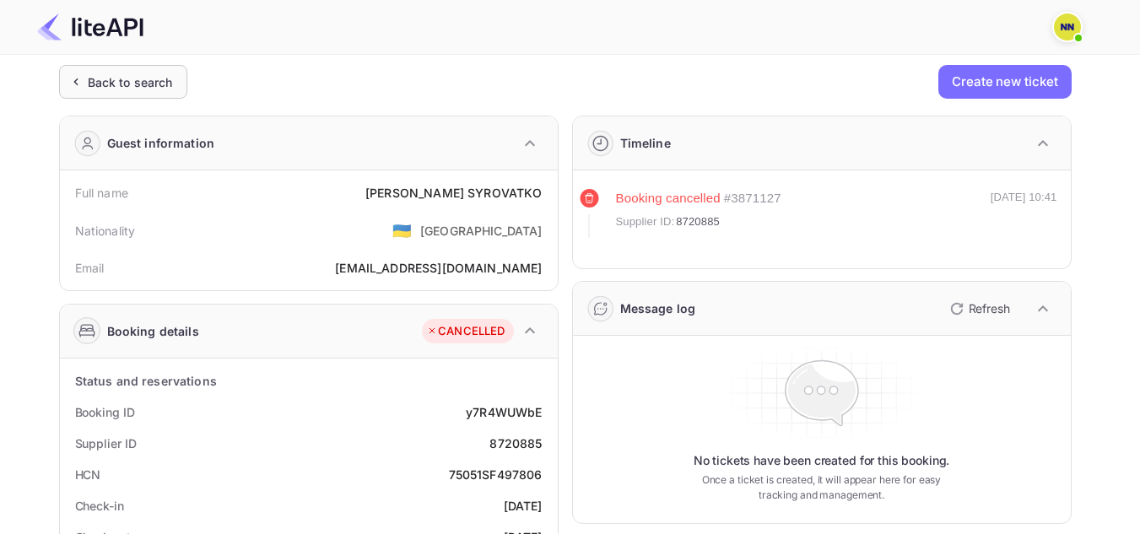
click at [113, 84] on div "Back to search" at bounding box center [130, 82] width 85 height 18
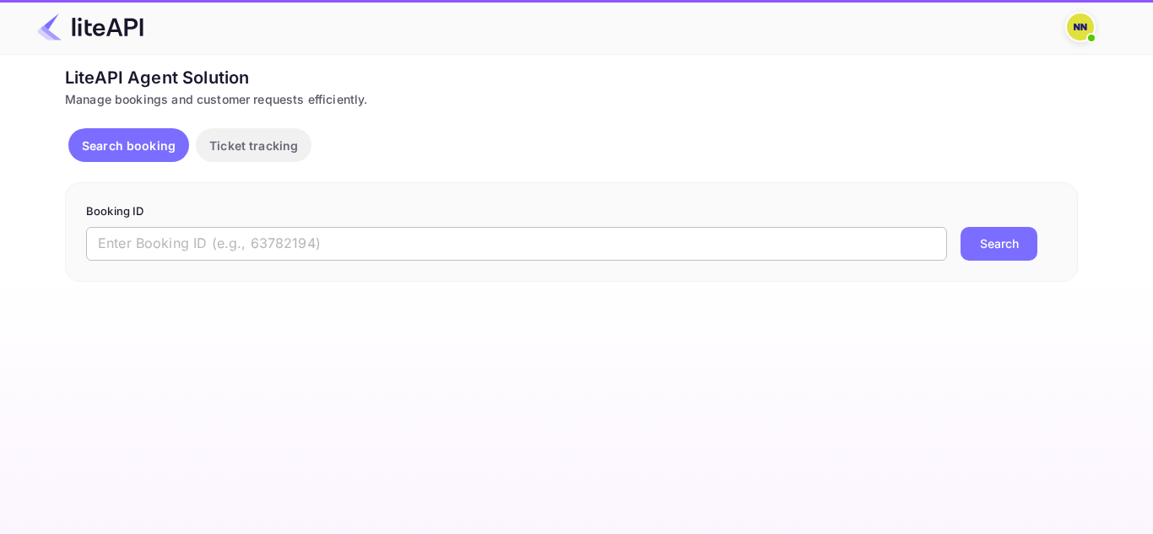
click at [181, 240] on input "text" at bounding box center [516, 244] width 861 height 34
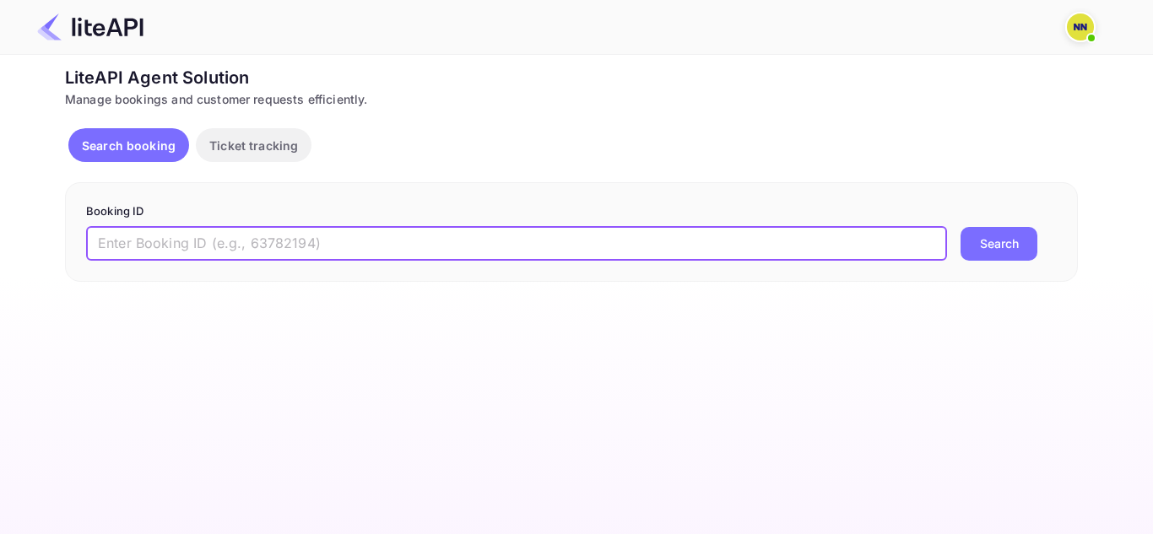
paste input "8779350"
type input "8779350"
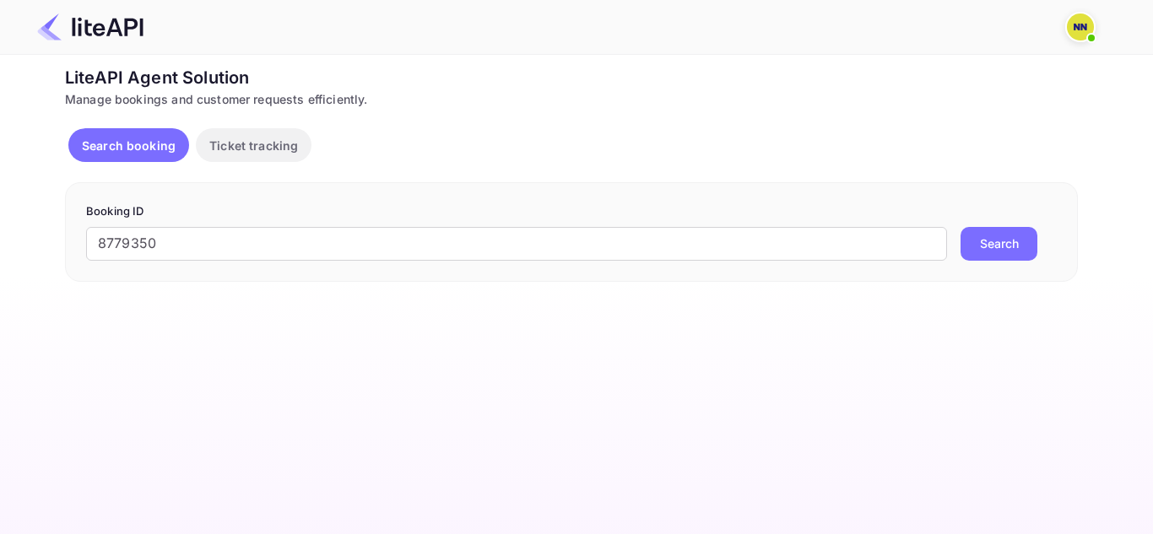
click at [977, 231] on button "Search" at bounding box center [999, 244] width 77 height 34
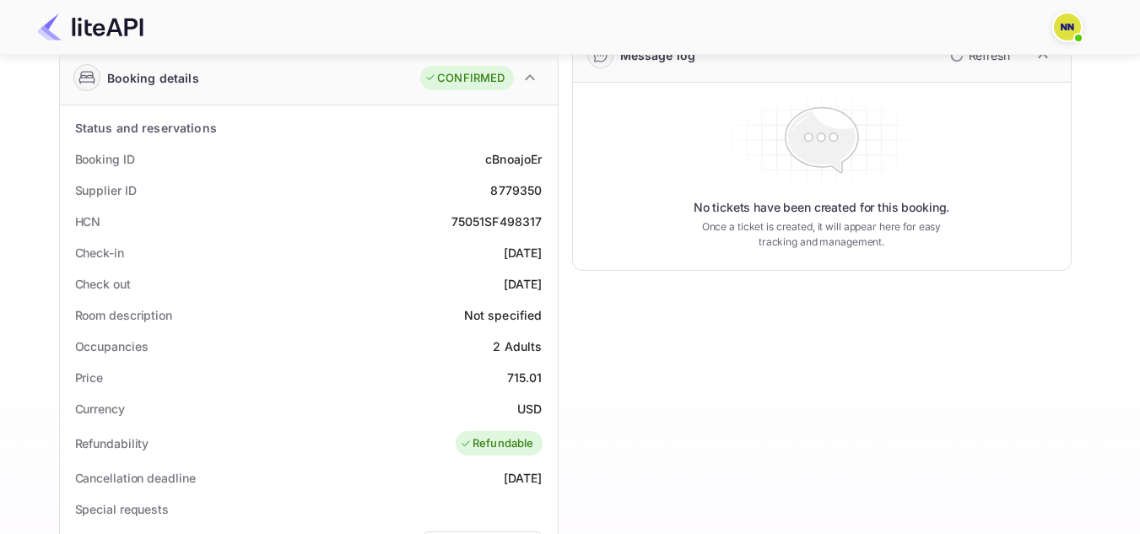
scroll to position [675, 0]
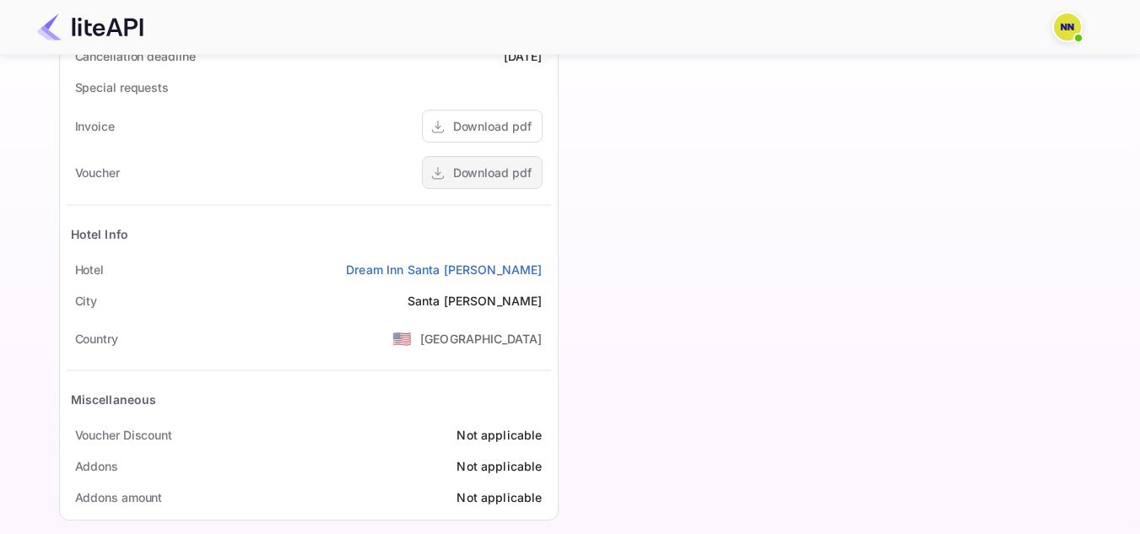
click at [501, 173] on div "Download pdf" at bounding box center [492, 173] width 79 height 18
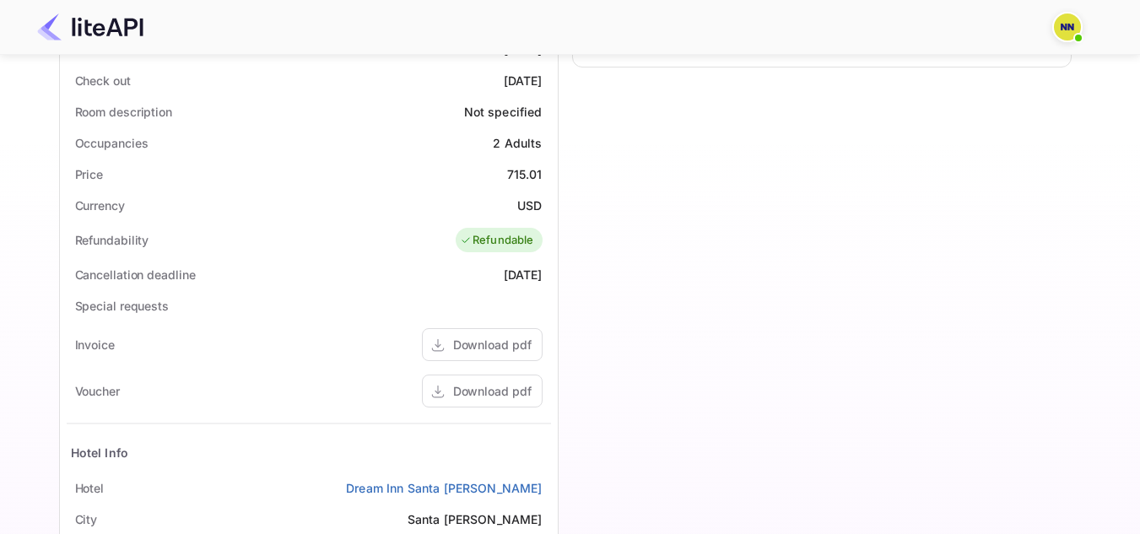
scroll to position [169, 0]
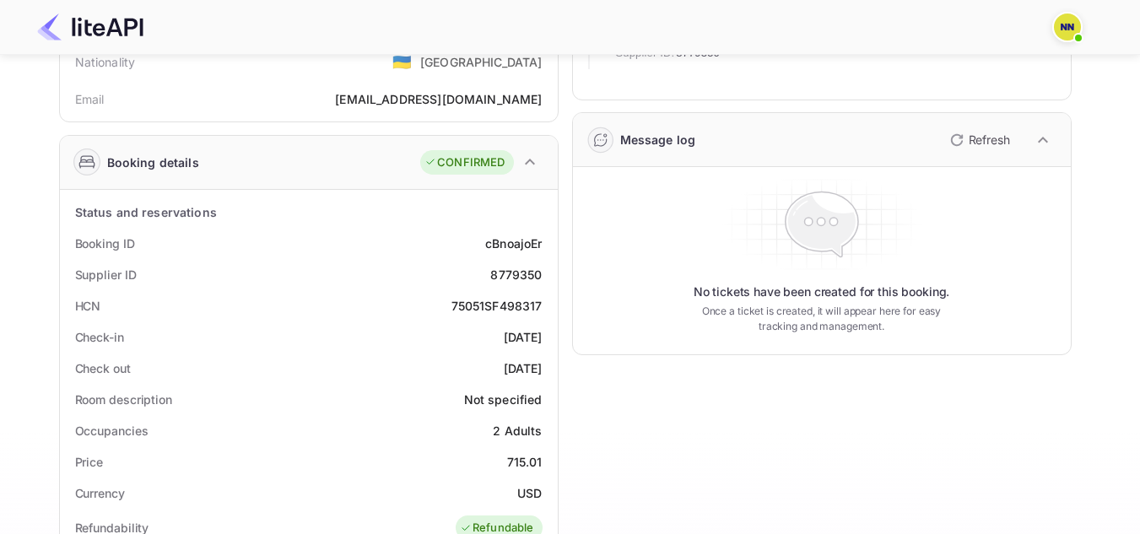
click at [517, 304] on div "75051SF498317" at bounding box center [497, 306] width 91 height 18
copy div "75051SF498317"
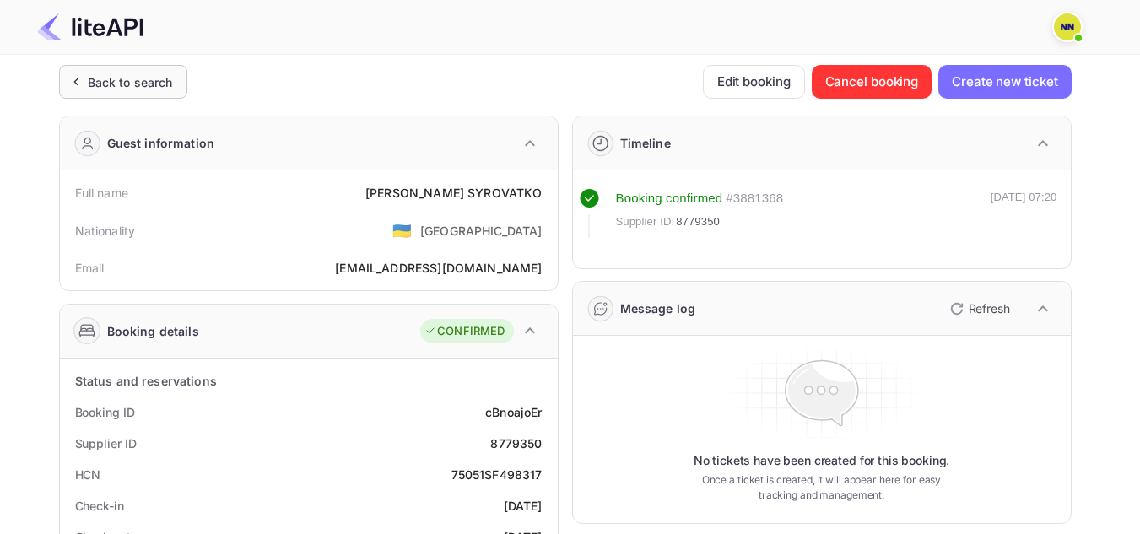
click at [106, 80] on div "Back to search" at bounding box center [130, 82] width 85 height 18
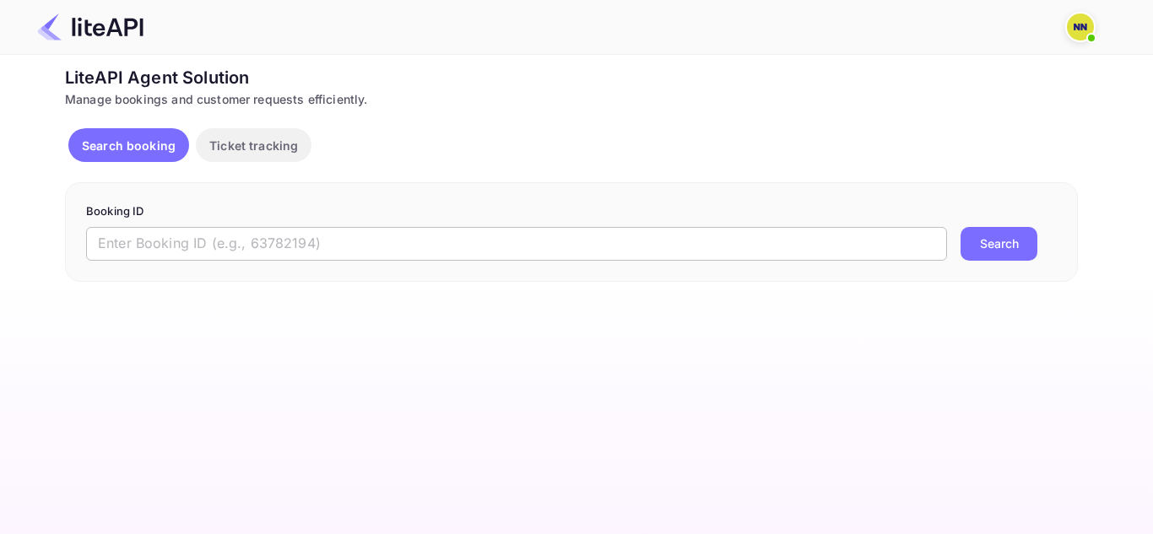
click at [344, 251] on input "text" at bounding box center [516, 244] width 861 height 34
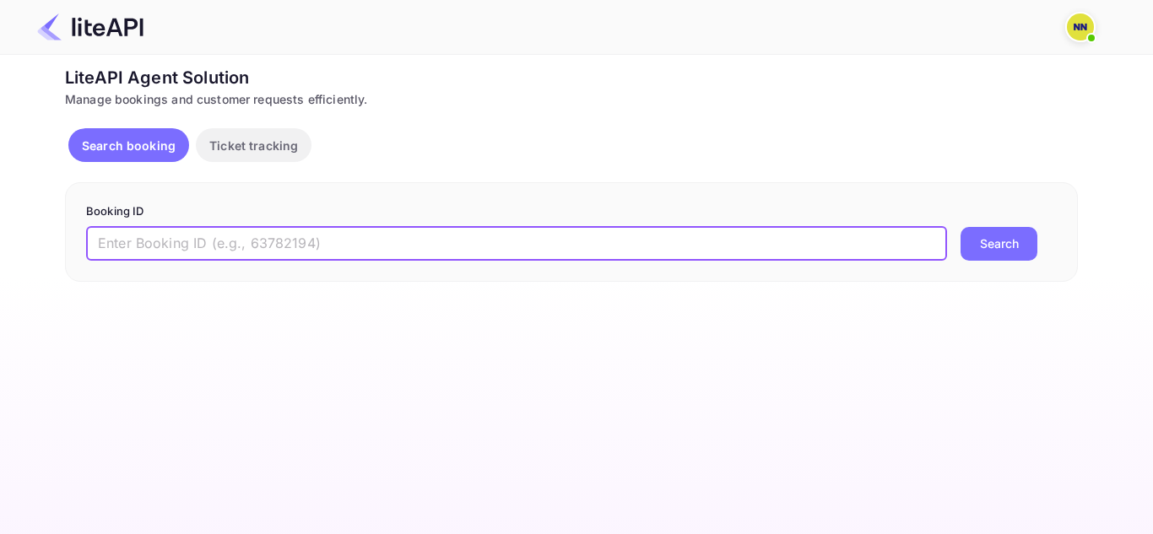
paste input "'8914556"
type input "8914556"
click at [961, 227] on button "Search" at bounding box center [999, 244] width 77 height 34
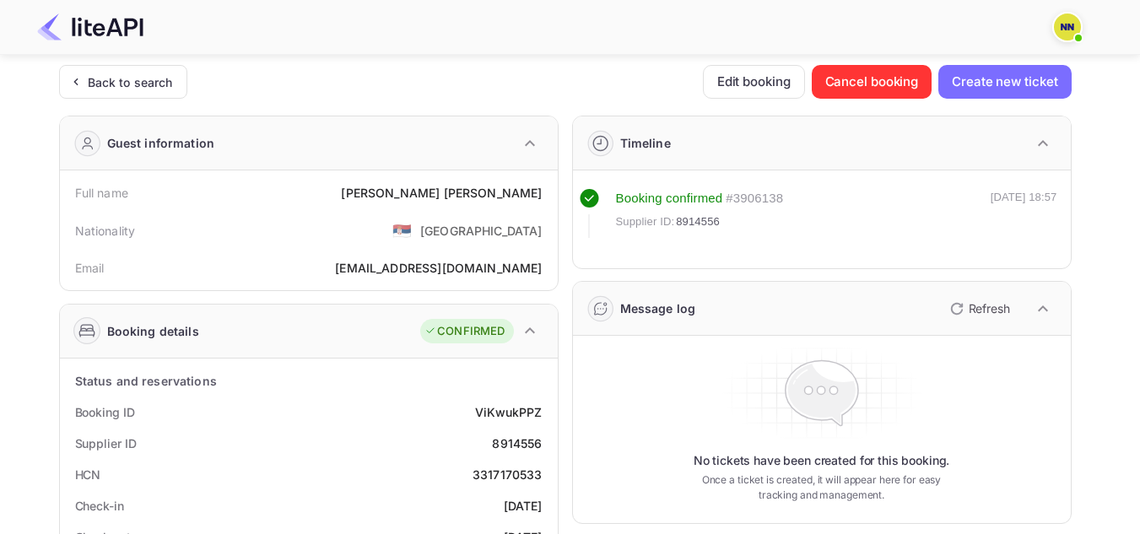
scroll to position [338, 0]
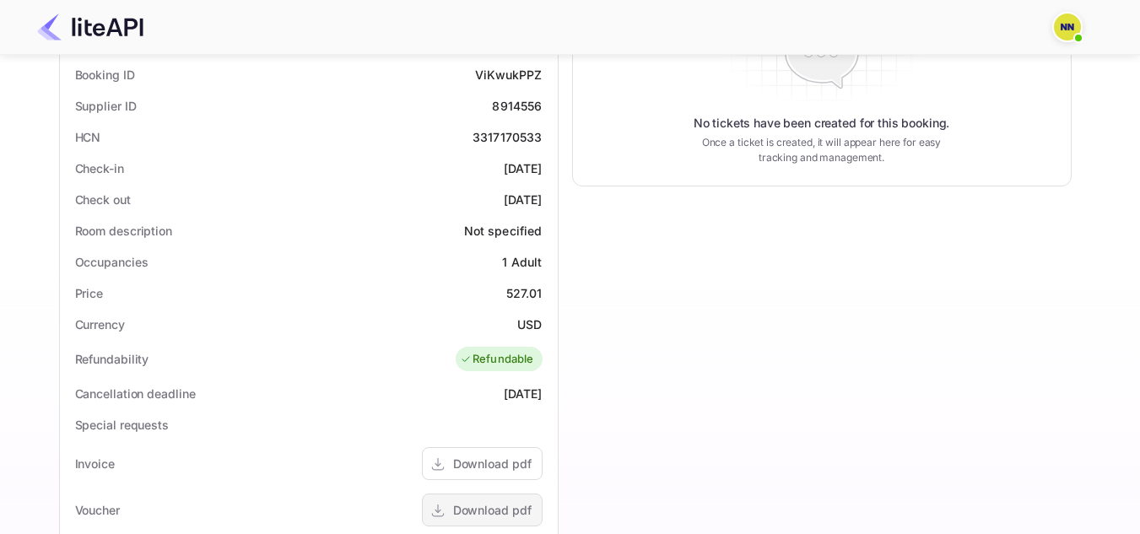
click at [472, 501] on div "Download pdf" at bounding box center [492, 510] width 79 height 18
click at [520, 139] on div "3317170533" at bounding box center [508, 137] width 70 height 18
copy div "3317170533"
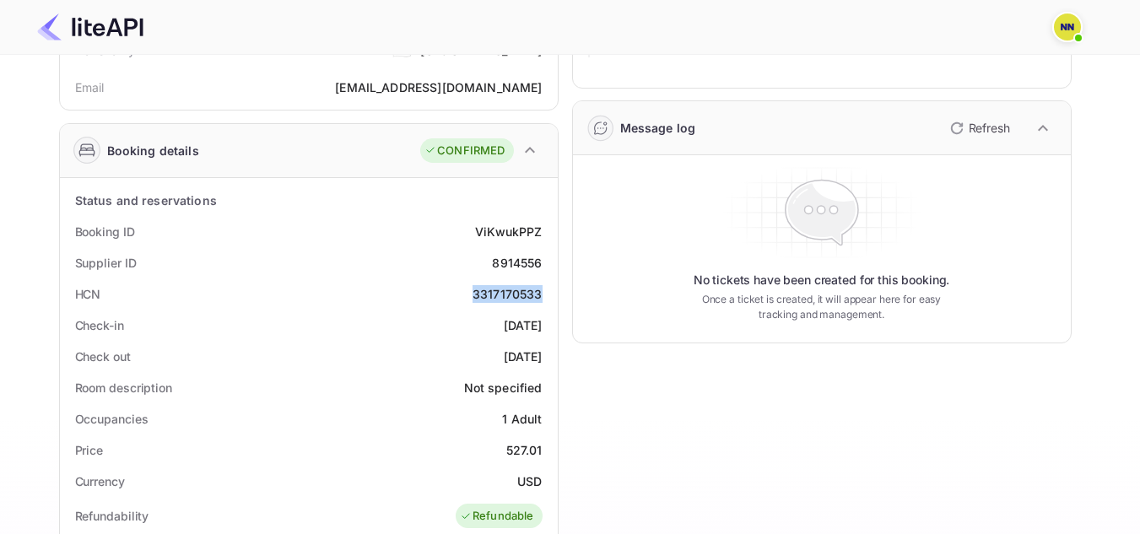
scroll to position [0, 0]
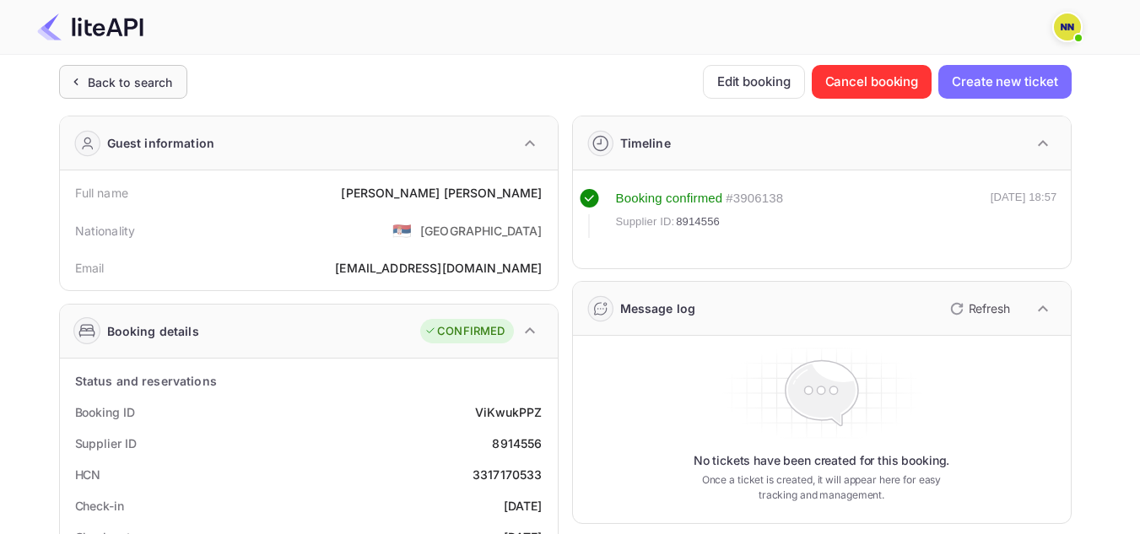
click at [111, 70] on div "Back to search" at bounding box center [123, 82] width 128 height 34
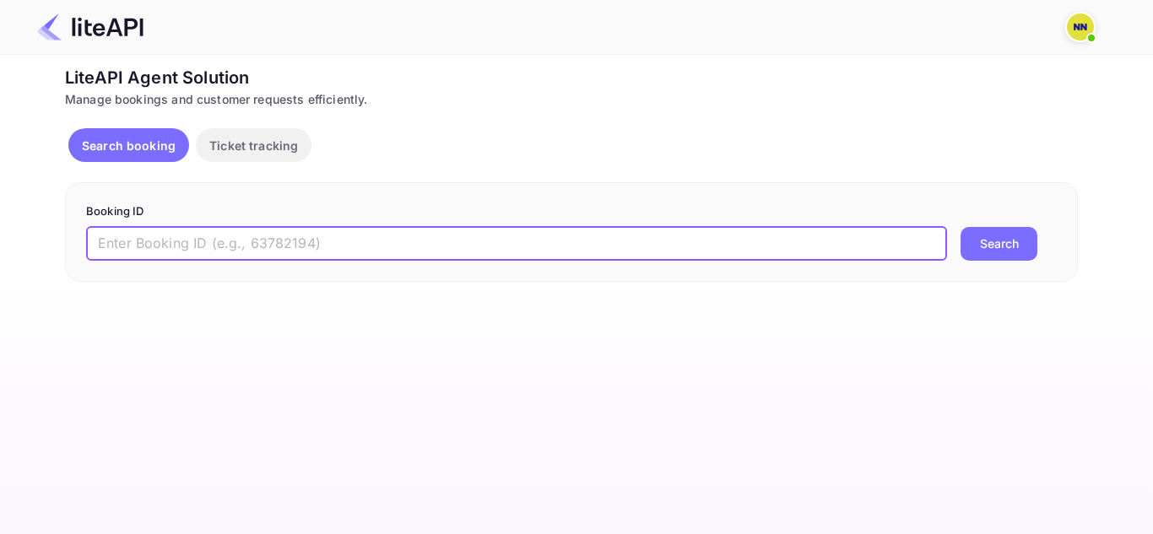
click at [303, 234] on input "text" at bounding box center [516, 244] width 861 height 34
paste input "'8846060"
type input "8846060"
click at [961, 227] on button "Search" at bounding box center [999, 244] width 77 height 34
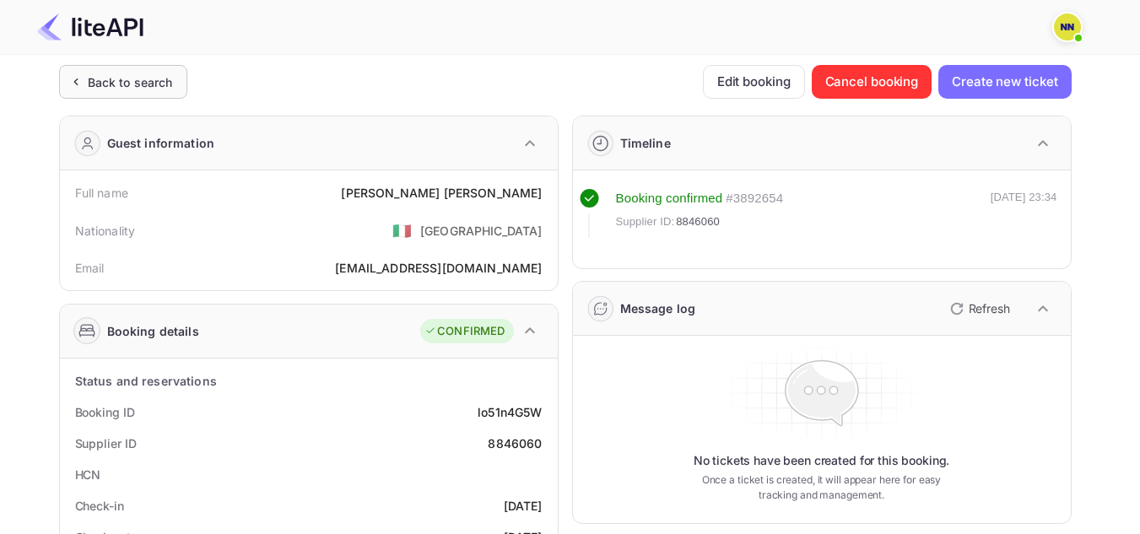
click at [159, 73] on div "Back to search" at bounding box center [130, 82] width 85 height 18
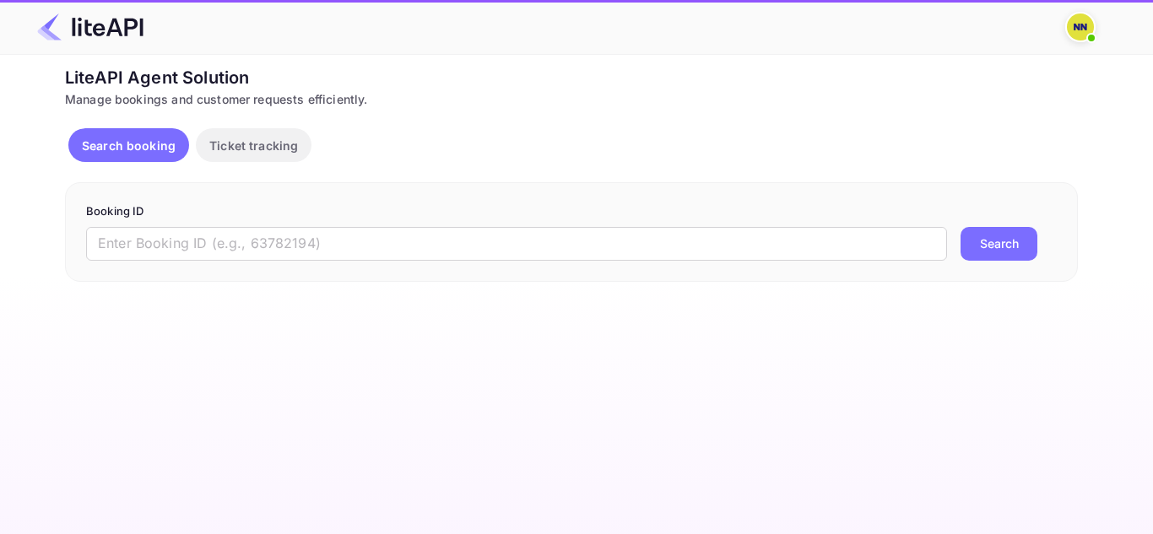
click at [200, 251] on input "text" at bounding box center [516, 244] width 861 height 34
paste input "'8914586"
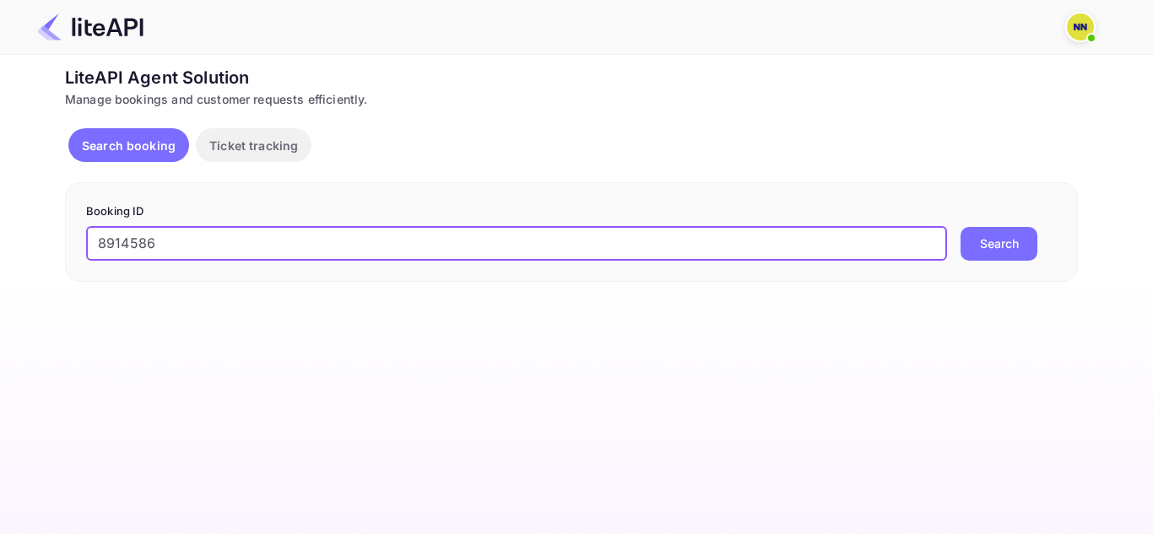
type input "8914586"
click at [961, 227] on button "Search" at bounding box center [999, 244] width 77 height 34
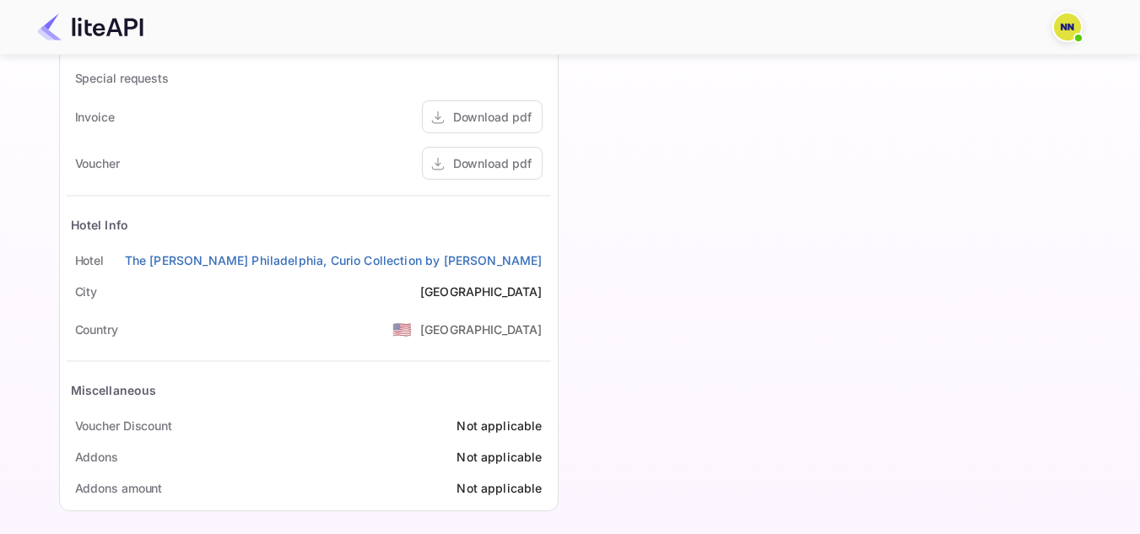
scroll to position [694, 0]
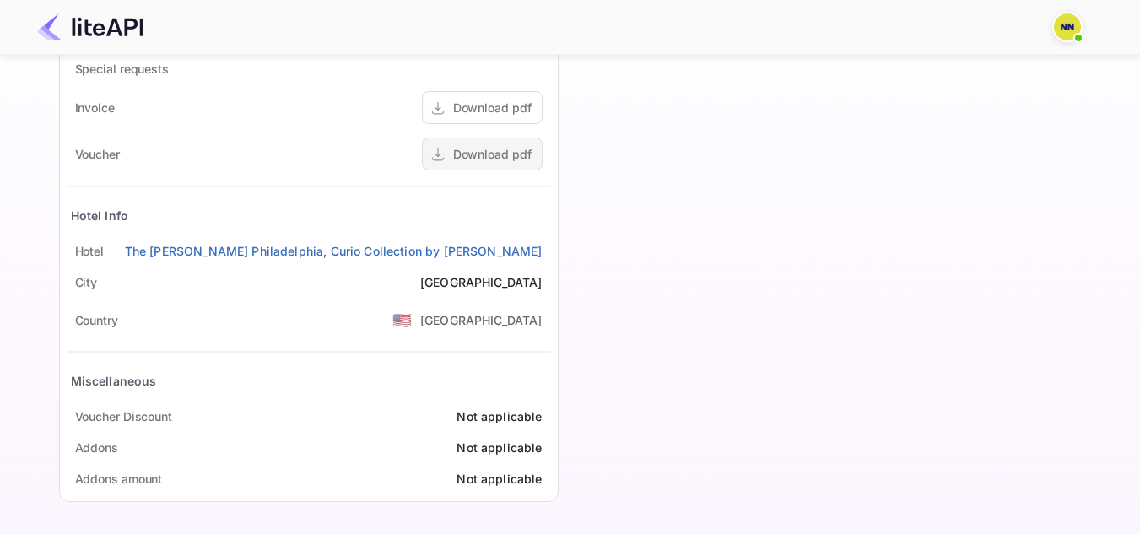
click at [514, 149] on div "Download pdf" at bounding box center [492, 154] width 79 height 18
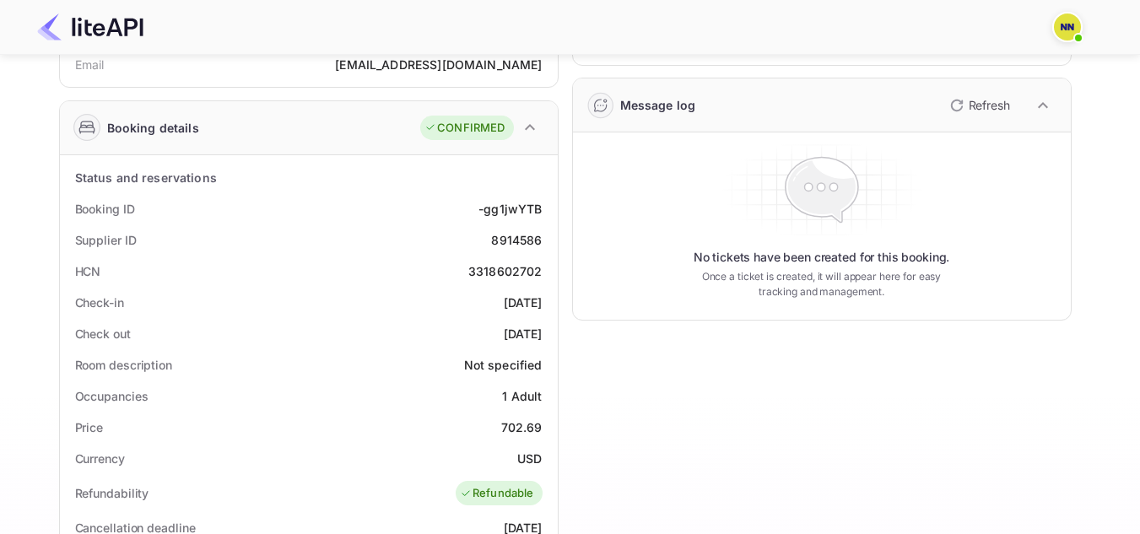
scroll to position [187, 0]
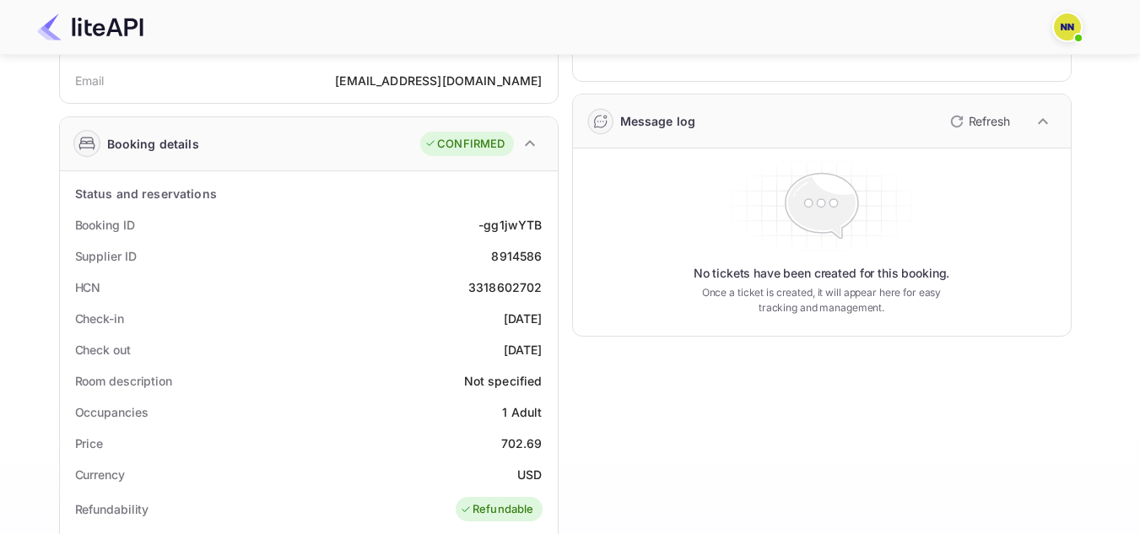
click at [507, 283] on div "3318602702" at bounding box center [505, 288] width 74 height 18
copy div "3318602702"
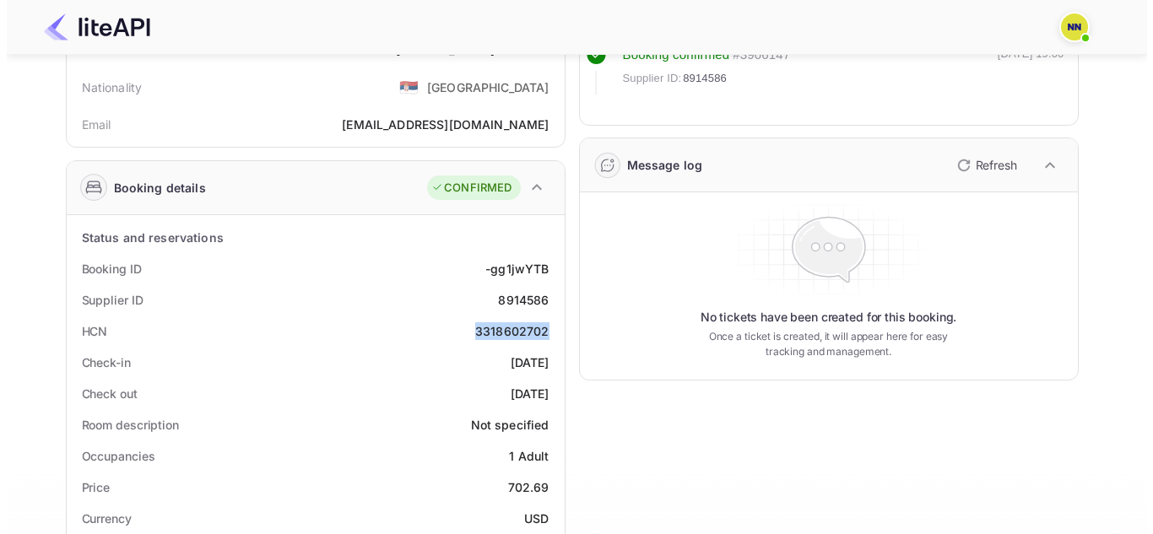
scroll to position [0, 0]
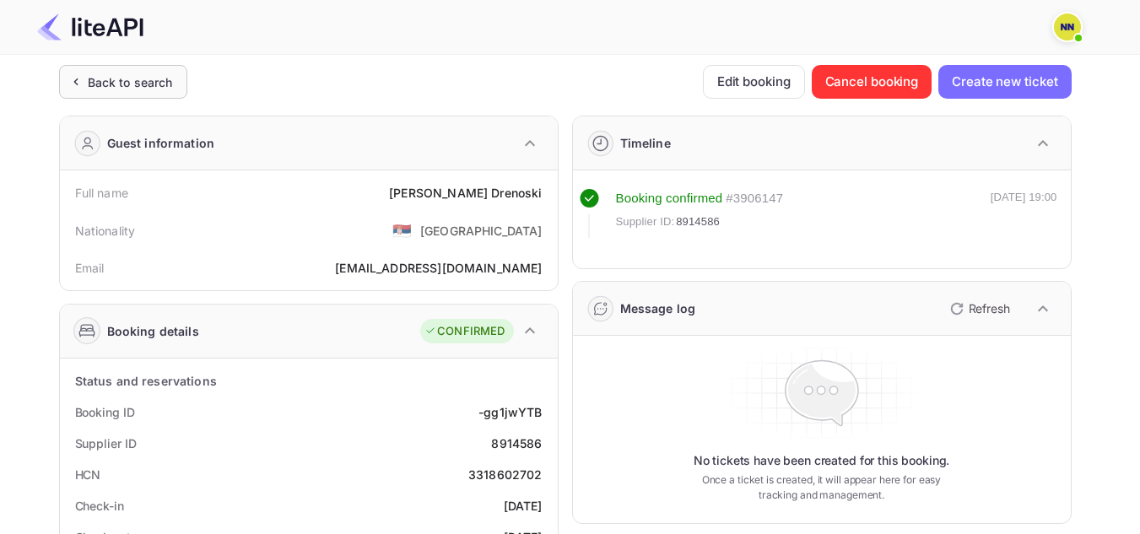
click at [149, 91] on div "Back to search" at bounding box center [123, 82] width 128 height 34
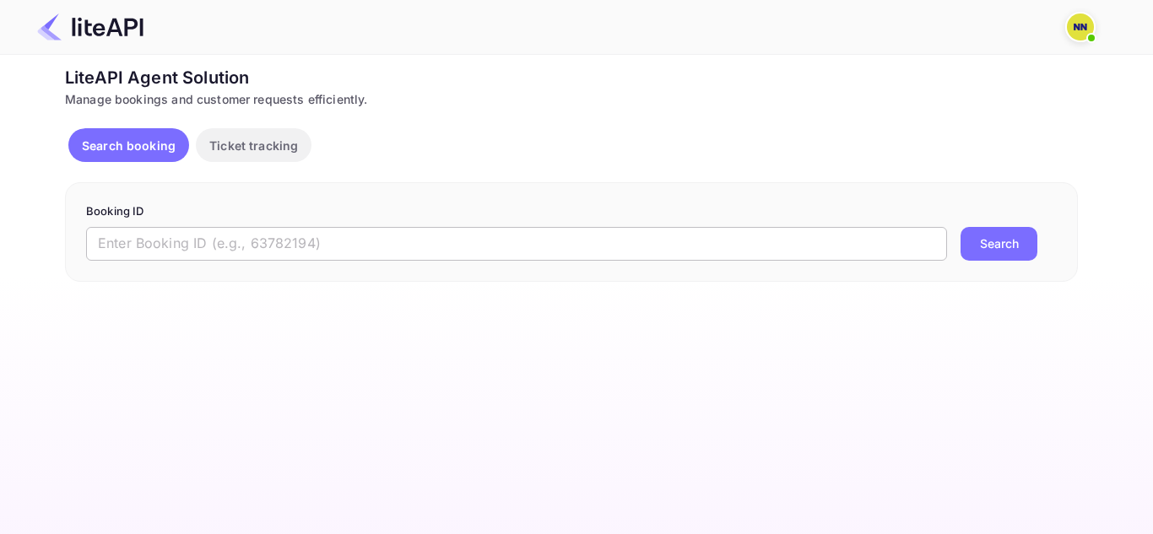
click at [255, 244] on input "text" at bounding box center [516, 244] width 861 height 34
paste input "'8656766"
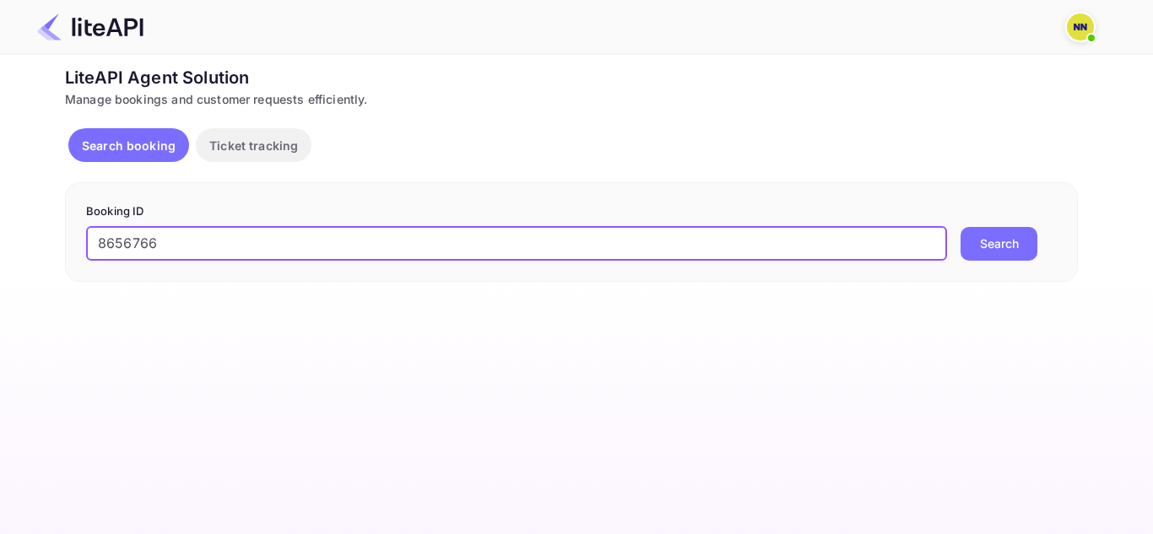
type input "8656766"
click at [961, 227] on button "Search" at bounding box center [999, 244] width 77 height 34
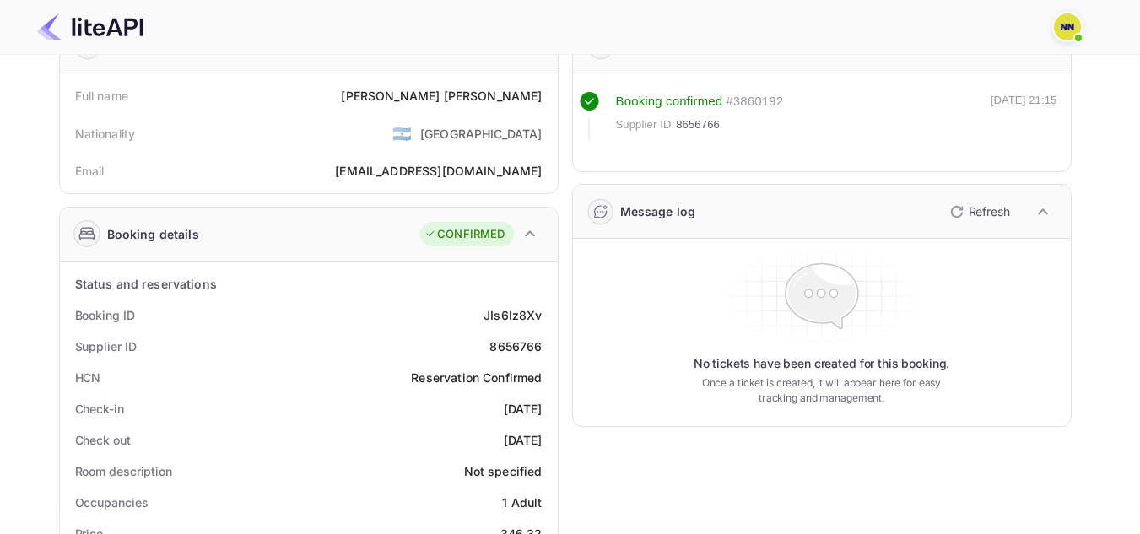
scroll to position [169, 0]
